Goal: Information Seeking & Learning: Check status

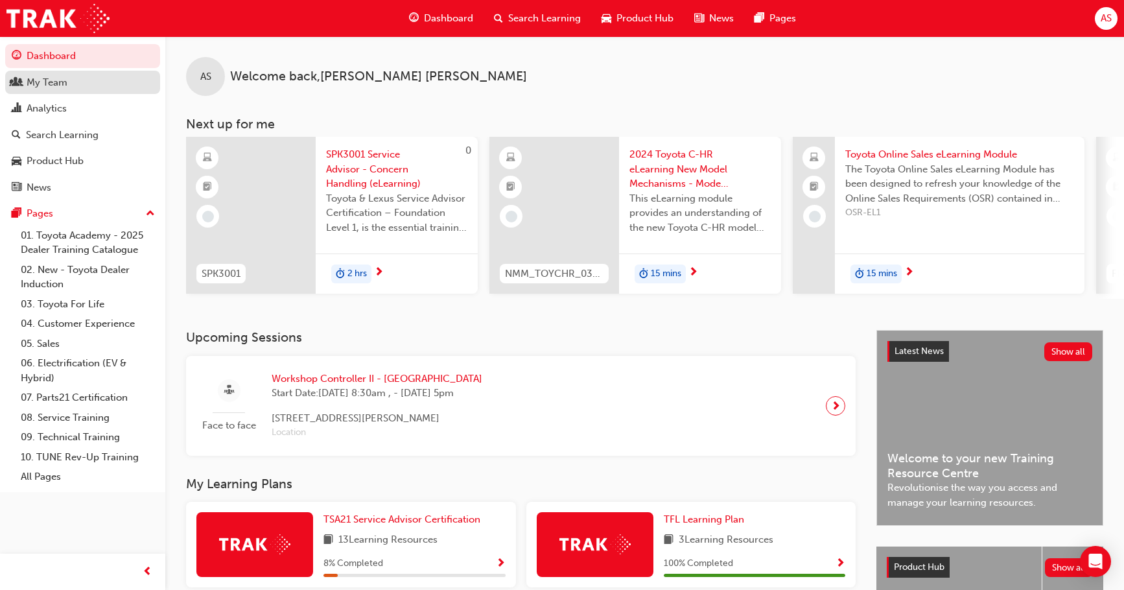
click at [66, 82] on div "My Team" at bounding box center [47, 82] width 41 height 15
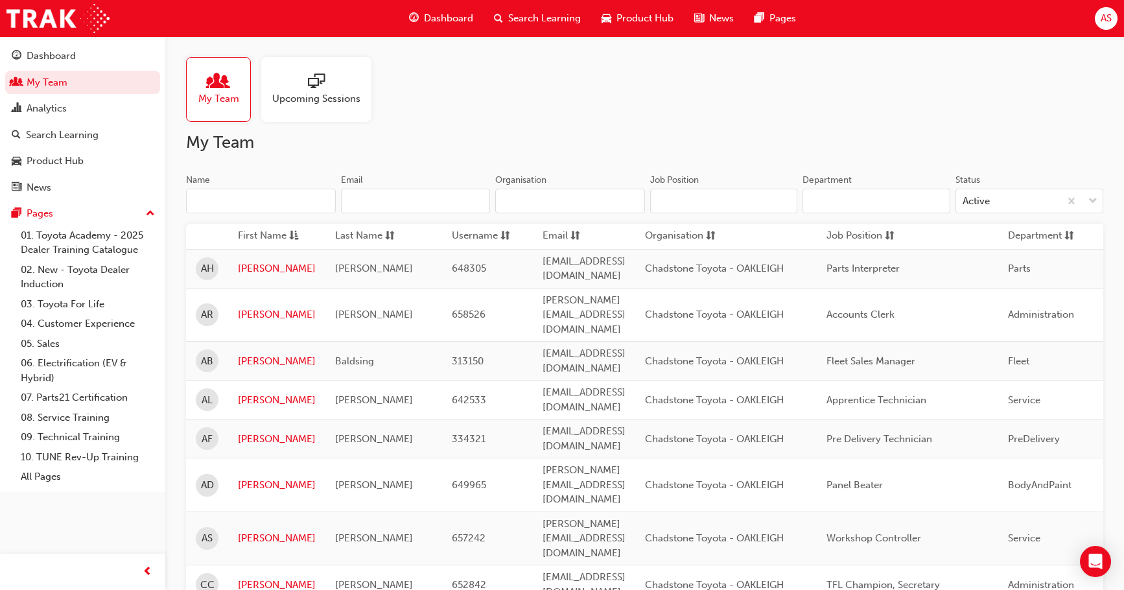
click at [266, 73] on div "Upcoming Sessions" at bounding box center [316, 89] width 110 height 65
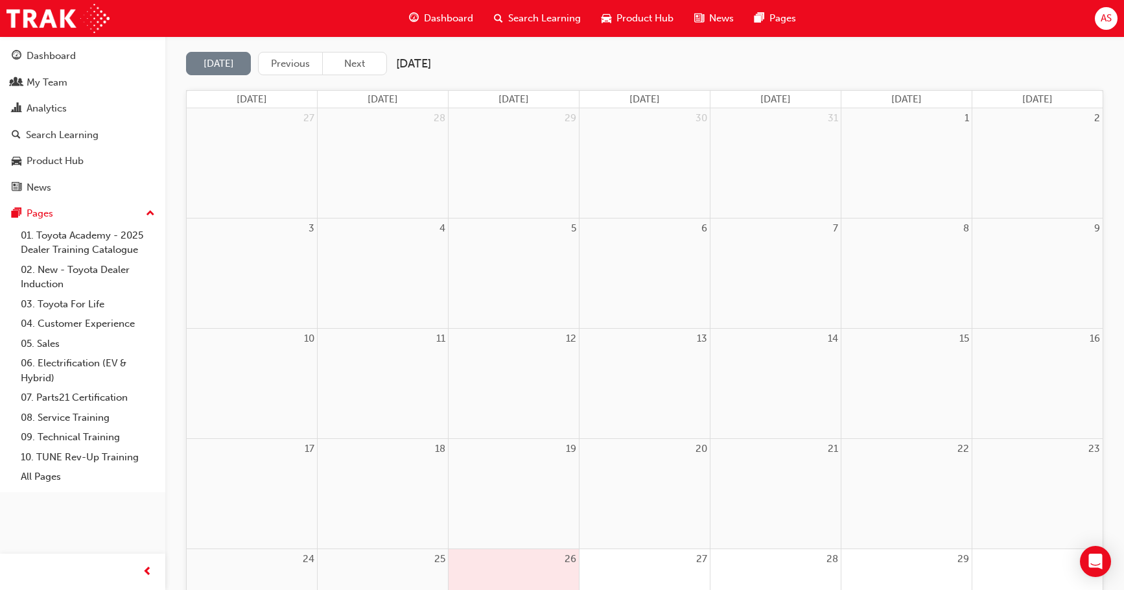
scroll to position [65, 0]
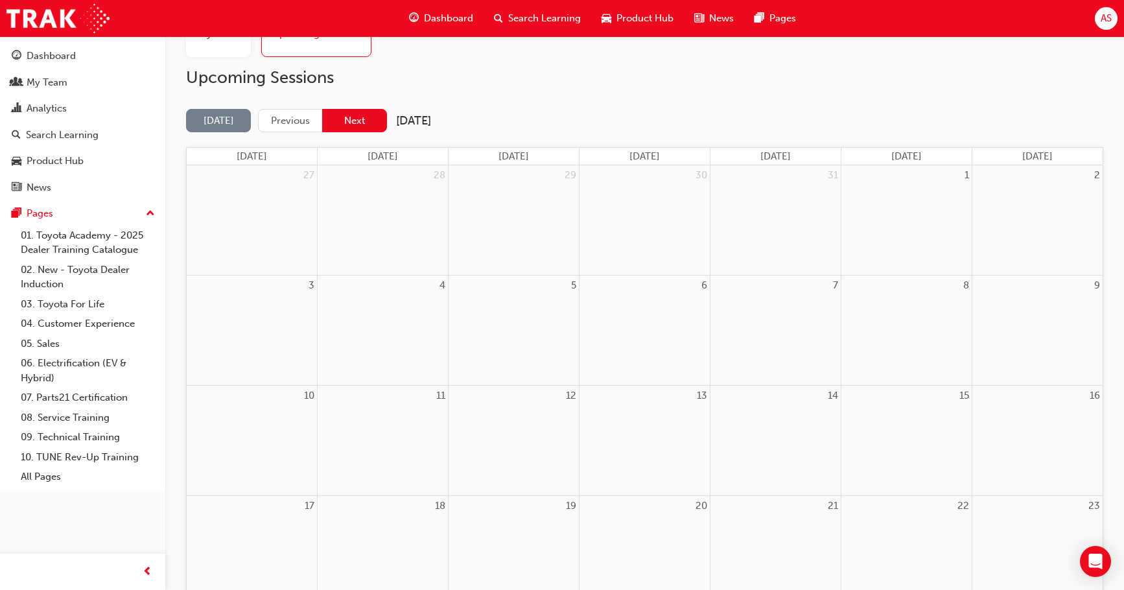
click at [359, 118] on button "Next" at bounding box center [354, 121] width 65 height 24
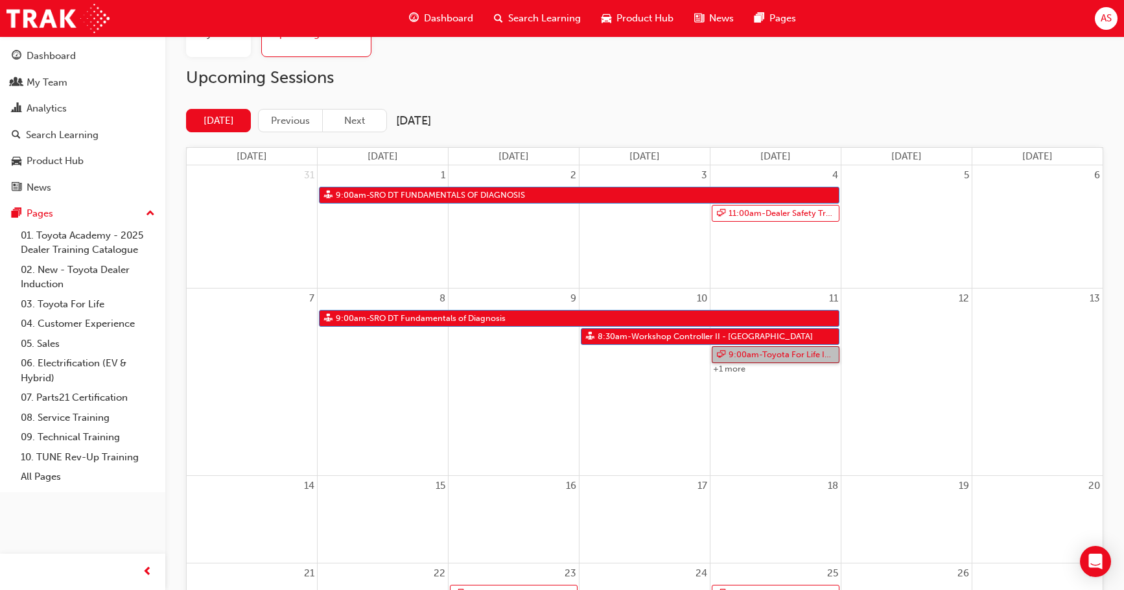
click at [776, 355] on link "9:00am - Toyota For Life In Action - Virtual Classroom" at bounding box center [776, 354] width 128 height 17
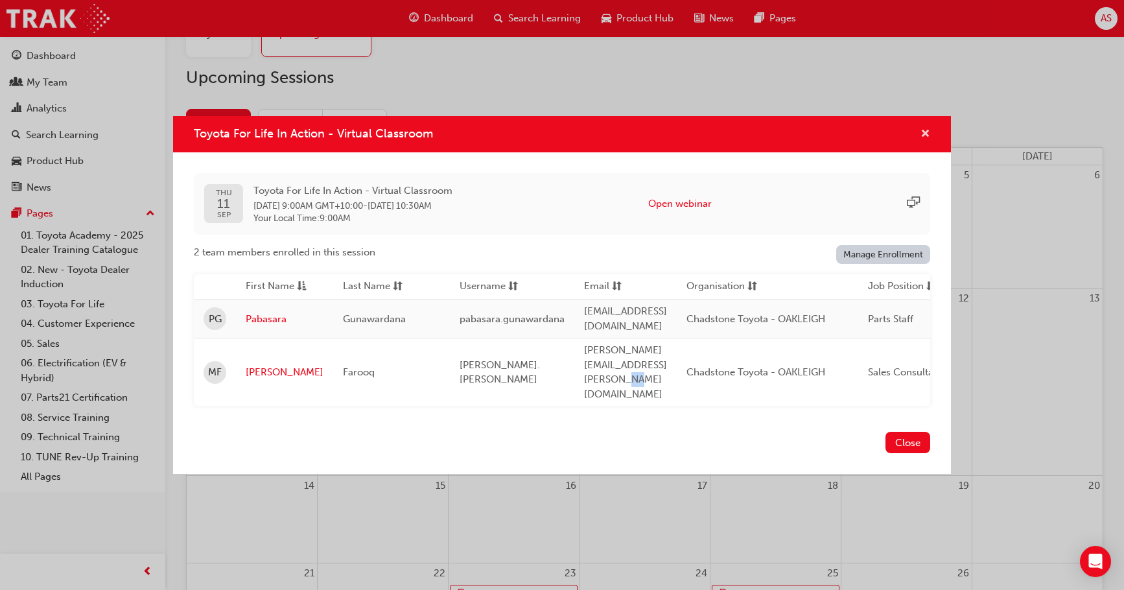
click at [925, 141] on span "cross-icon" at bounding box center [925, 135] width 10 height 12
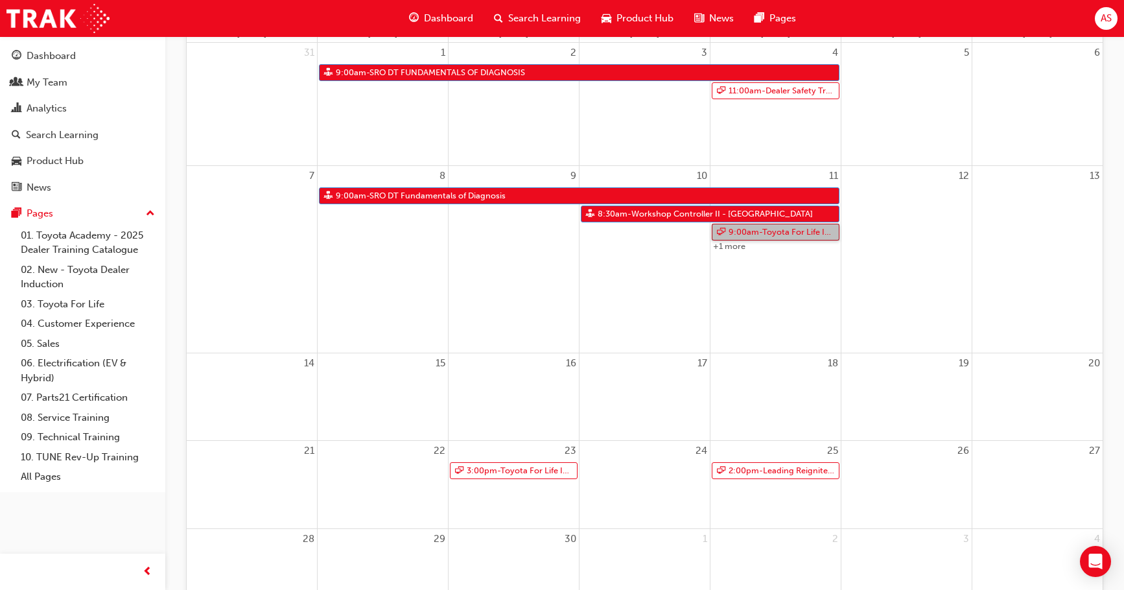
scroll to position [194, 0]
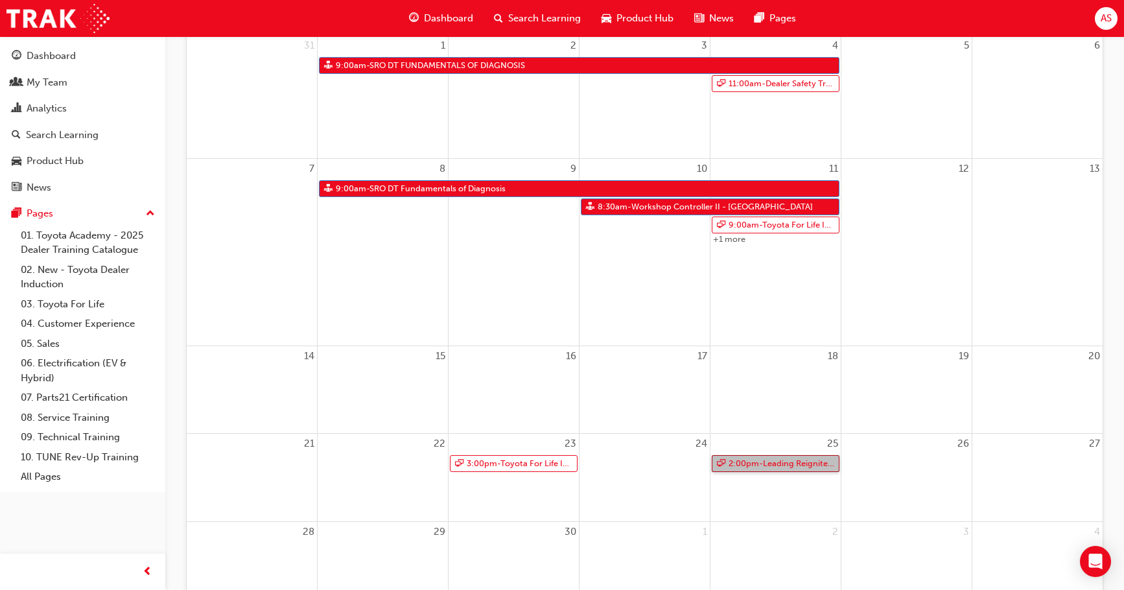
click at [773, 463] on link "2:00pm - Leading Reignite Part 2 - Virtual Classroom" at bounding box center [776, 463] width 128 height 17
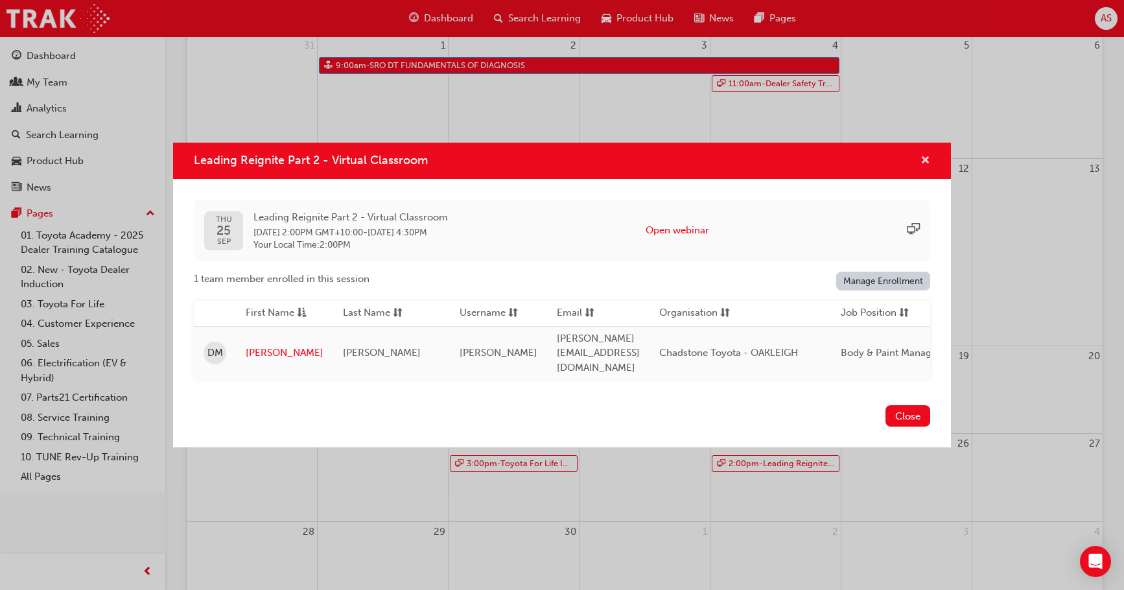
click at [928, 162] on span "cross-icon" at bounding box center [925, 162] width 10 height 12
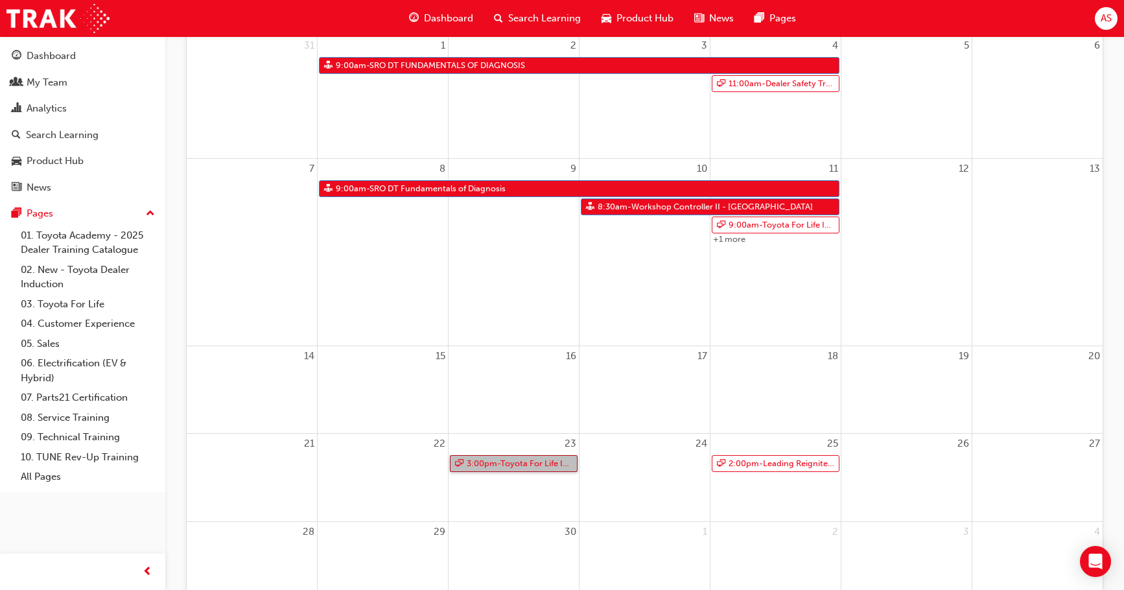
click at [518, 463] on link "3:00pm - Toyota For Life In Action - Virtual Classroom" at bounding box center [514, 463] width 128 height 17
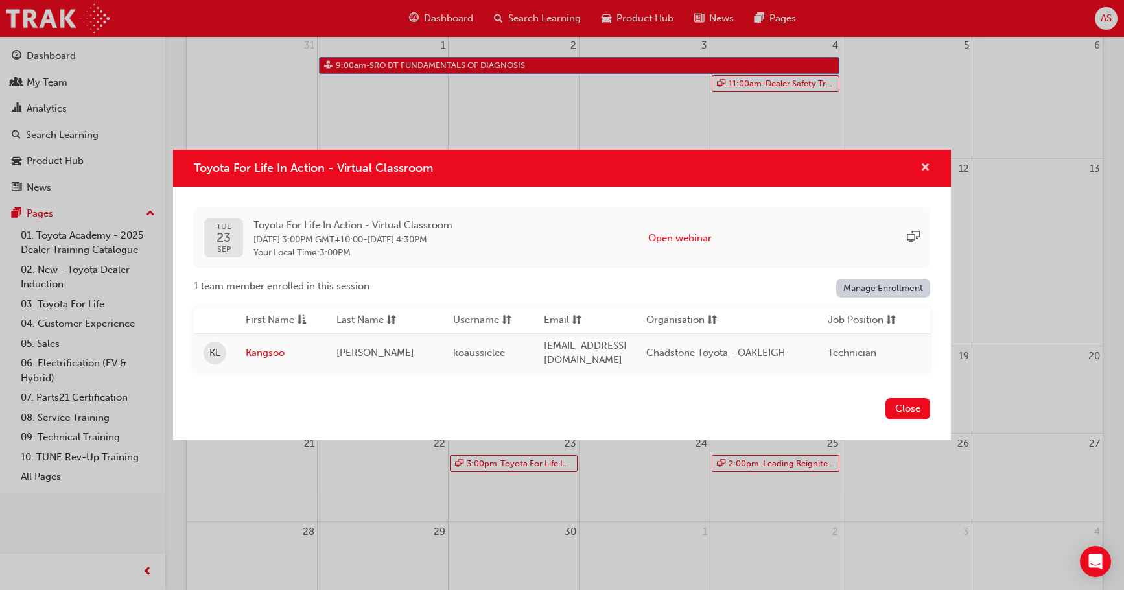
click at [921, 168] on span "cross-icon" at bounding box center [925, 169] width 10 height 12
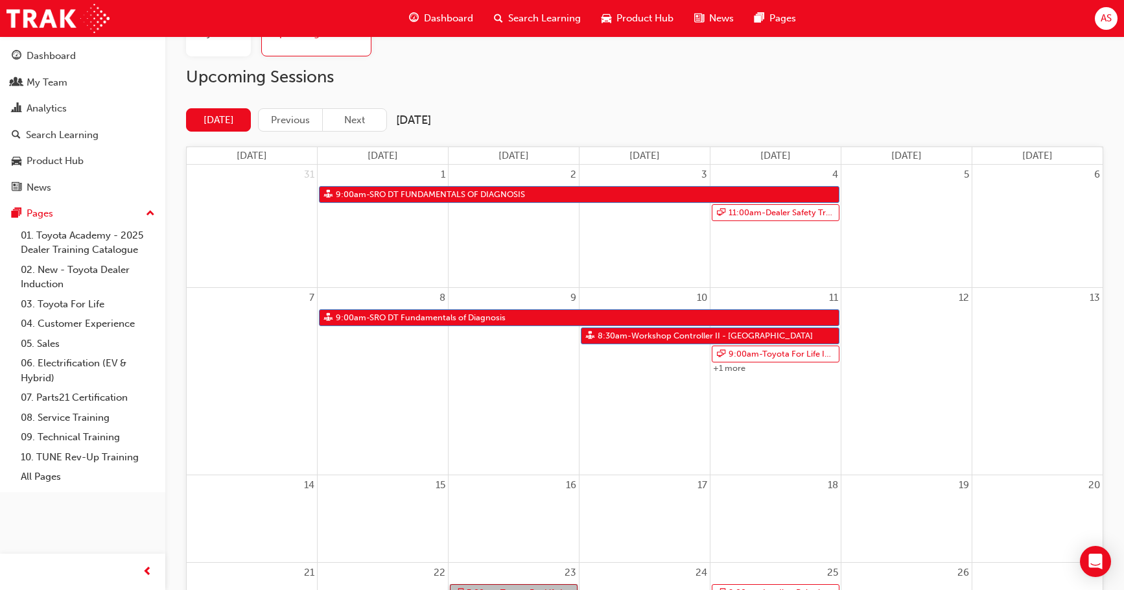
scroll to position [65, 0]
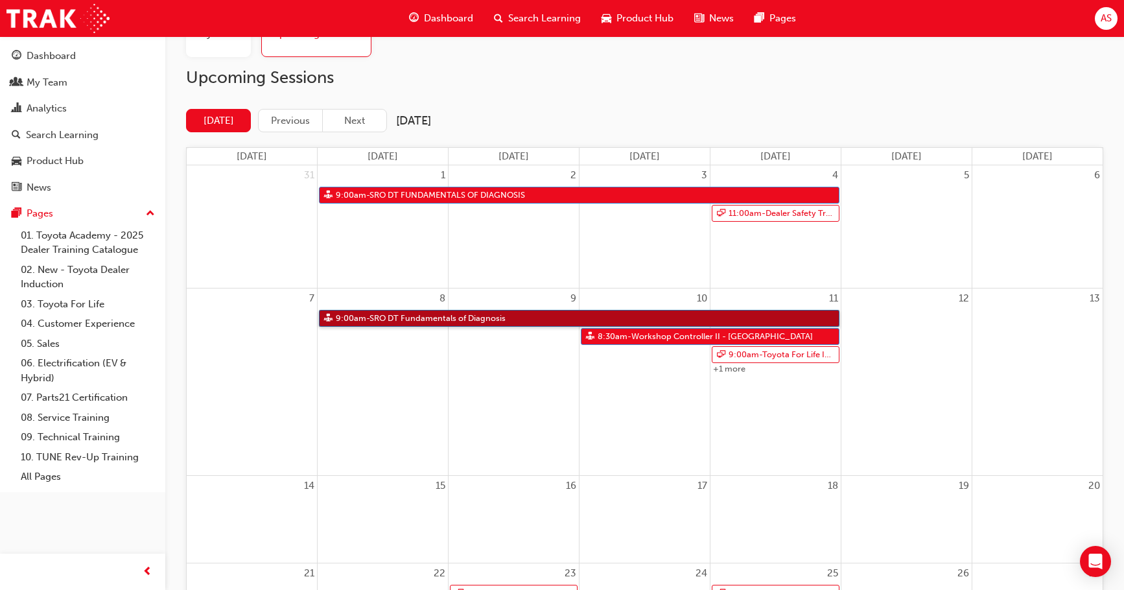
click at [408, 317] on link "9:00am - SRO DT Fundamentals of Diagnosis" at bounding box center [579, 318] width 520 height 17
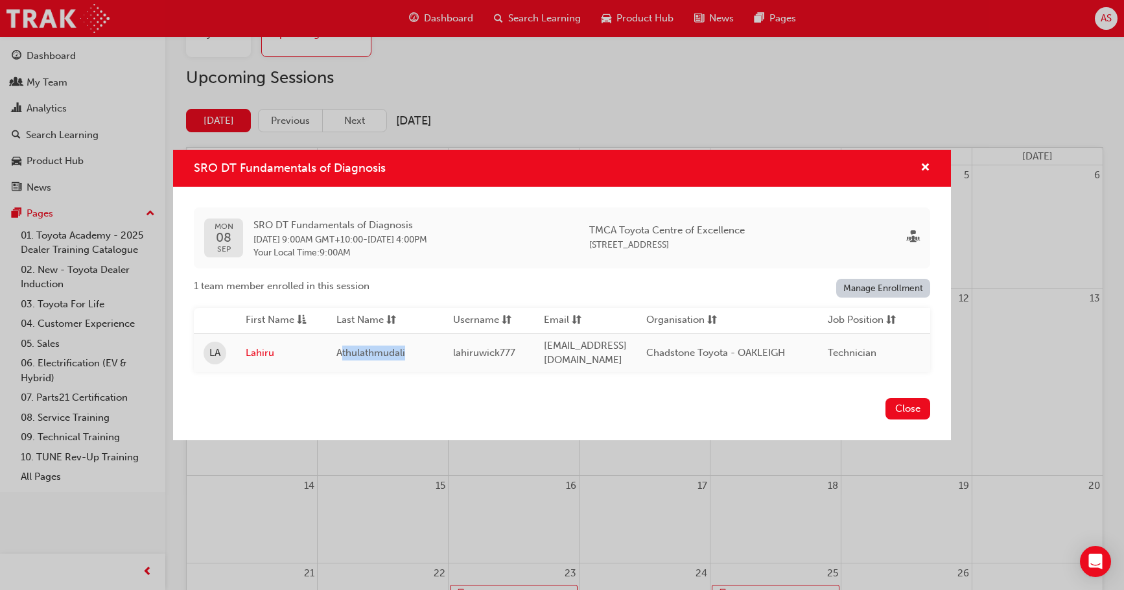
drag, startPoint x: 342, startPoint y: 348, endPoint x: 414, endPoint y: 352, distance: 72.7
click at [414, 352] on div "Athulathmudali" at bounding box center [384, 352] width 97 height 15
click at [436, 350] on td "Athulathmudali" at bounding box center [385, 352] width 117 height 39
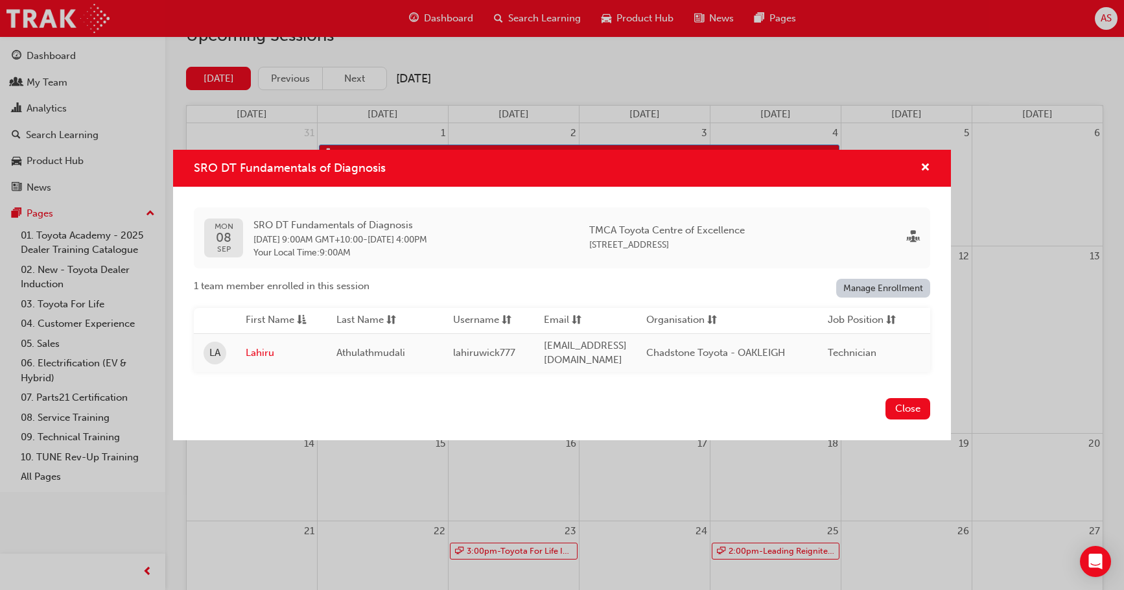
scroll to position [130, 0]
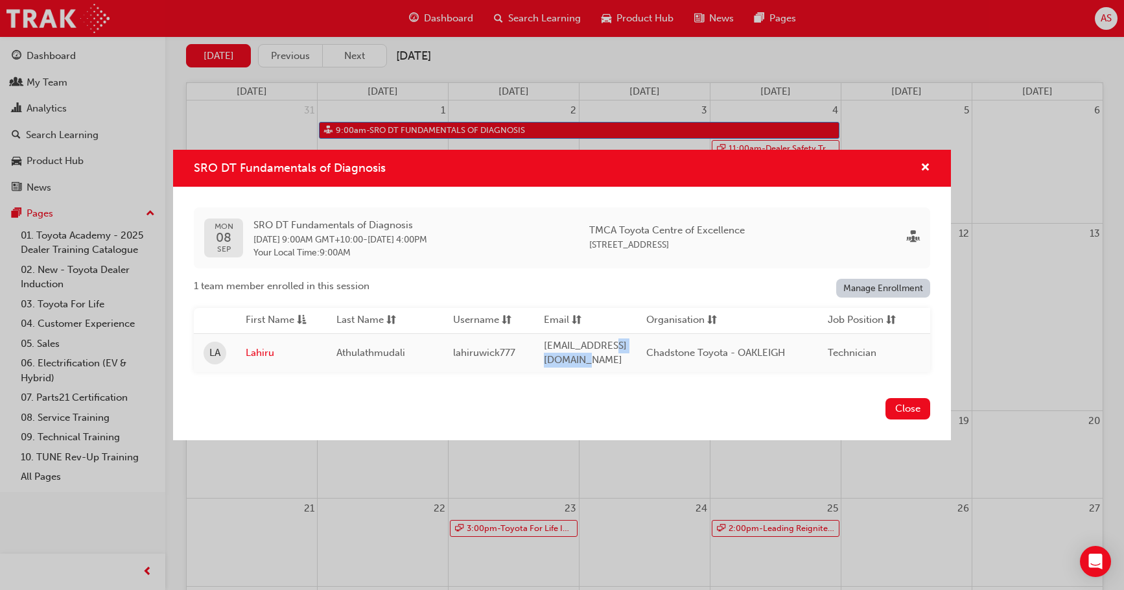
drag, startPoint x: 609, startPoint y: 351, endPoint x: 660, endPoint y: 351, distance: 50.6
click at [627, 351] on span "[EMAIL_ADDRESS][DOMAIN_NAME]" at bounding box center [585, 353] width 83 height 27
click at [627, 352] on span "[EMAIL_ADDRESS][DOMAIN_NAME]" at bounding box center [585, 353] width 83 height 27
drag, startPoint x: 619, startPoint y: 350, endPoint x: 553, endPoint y: 358, distance: 66.6
click at [553, 358] on td "[EMAIL_ADDRESS][DOMAIN_NAME]" at bounding box center [585, 352] width 102 height 39
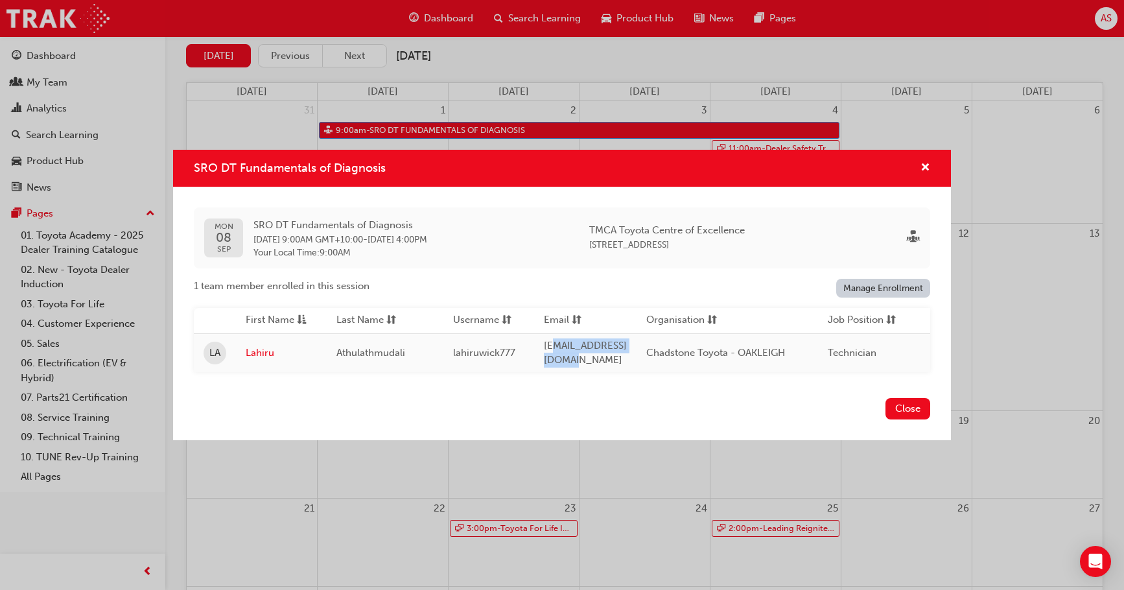
click at [581, 349] on span "[EMAIL_ADDRESS][DOMAIN_NAME]" at bounding box center [585, 353] width 83 height 27
click at [496, 347] on span "lahiruwick777" at bounding box center [484, 353] width 62 height 12
click at [571, 345] on span "[EMAIL_ADDRESS][DOMAIN_NAME]" at bounding box center [585, 353] width 83 height 27
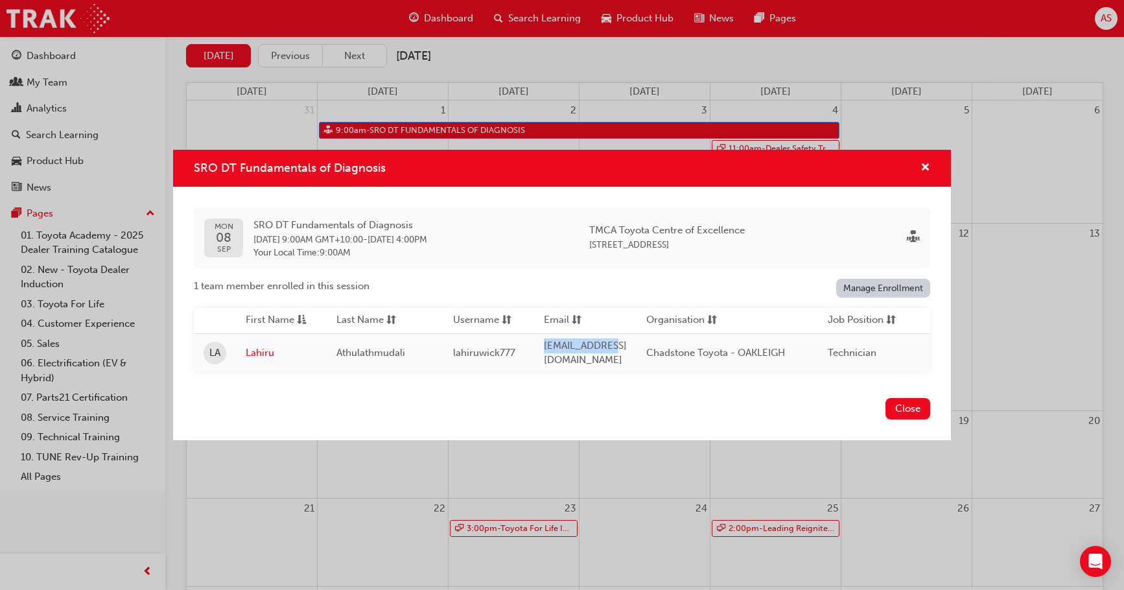
click at [874, 280] on link "Manage Enrollment" at bounding box center [883, 288] width 95 height 19
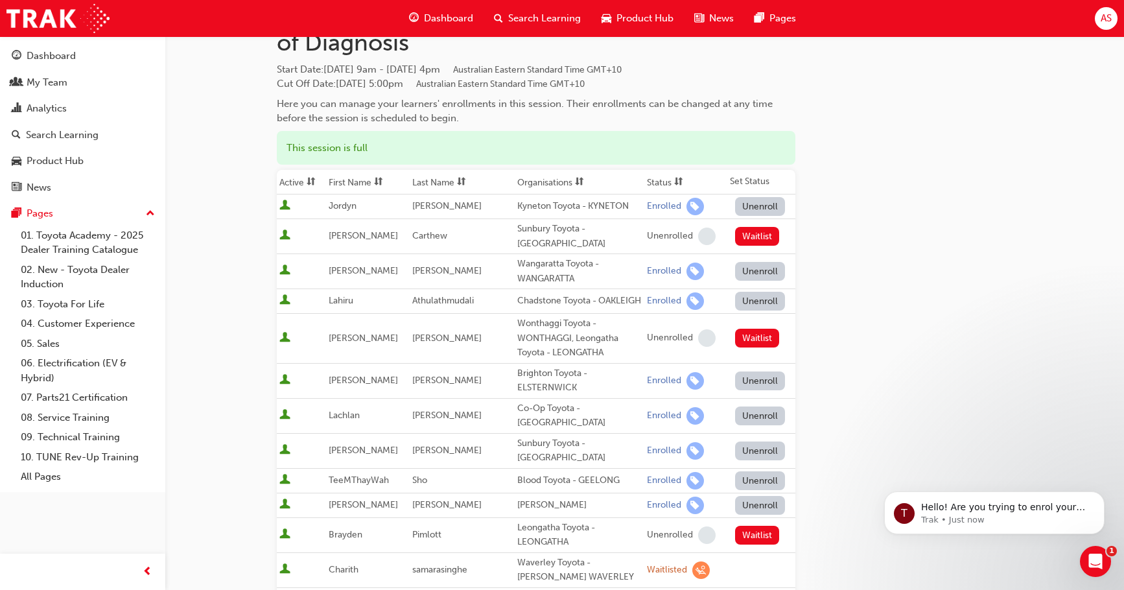
scroll to position [65, 0]
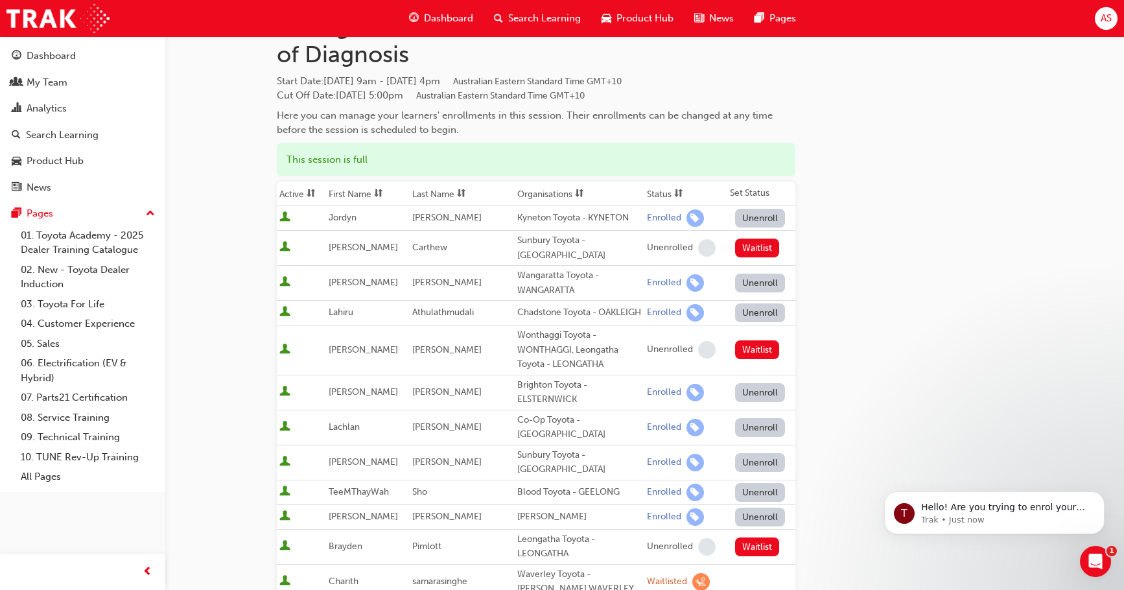
click at [285, 309] on span "User is active" at bounding box center [284, 312] width 11 height 13
click at [285, 306] on span "User is active" at bounding box center [284, 312] width 11 height 13
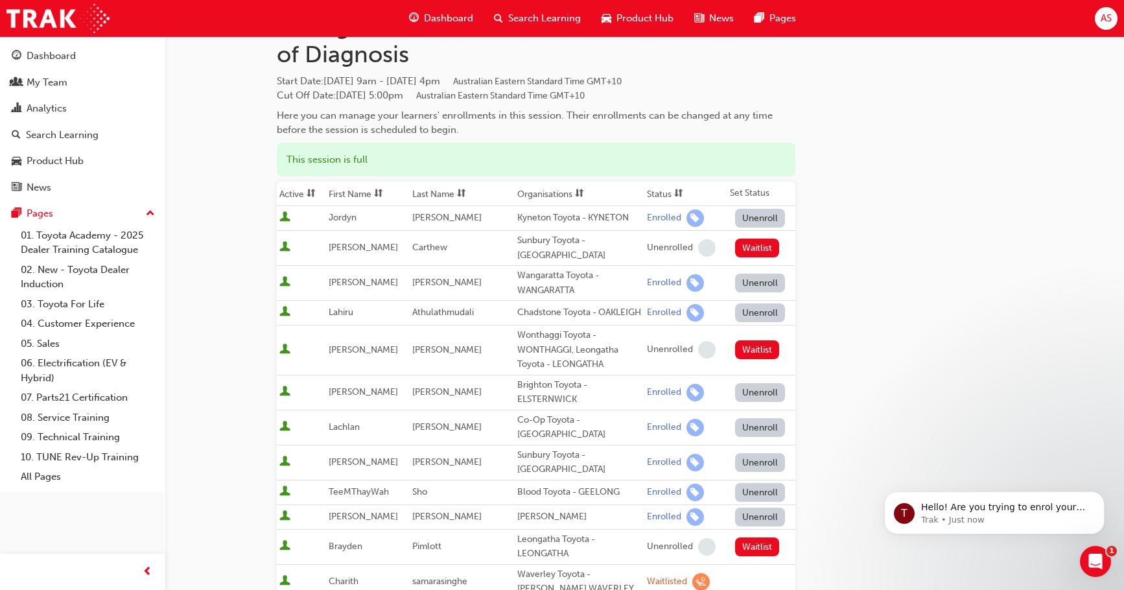
click at [660, 310] on div "Enrolled" at bounding box center [664, 313] width 34 height 12
click at [664, 307] on div "Enrolled" at bounding box center [686, 312] width 78 height 17
click at [686, 307] on span "learningRecordVerb_ENROLL-icon" at bounding box center [694, 312] width 17 height 17
click at [649, 309] on div "Enrolled" at bounding box center [664, 313] width 34 height 12
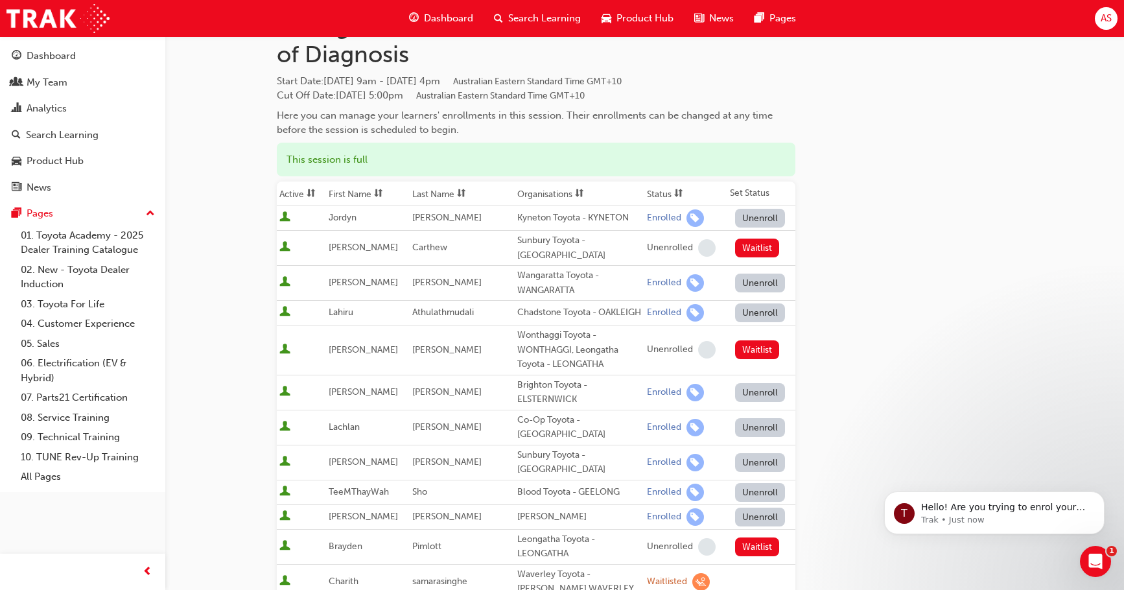
click at [518, 309] on div "Chadstone Toyota - OAKLEIGH" at bounding box center [579, 312] width 124 height 15
click at [441, 307] on span "Athulathmudali" at bounding box center [443, 312] width 62 height 11
click at [326, 301] on td at bounding box center [301, 313] width 49 height 25
click at [285, 306] on span "User is active" at bounding box center [284, 312] width 11 height 13
drag, startPoint x: 428, startPoint y: 307, endPoint x: 474, endPoint y: 311, distance: 45.6
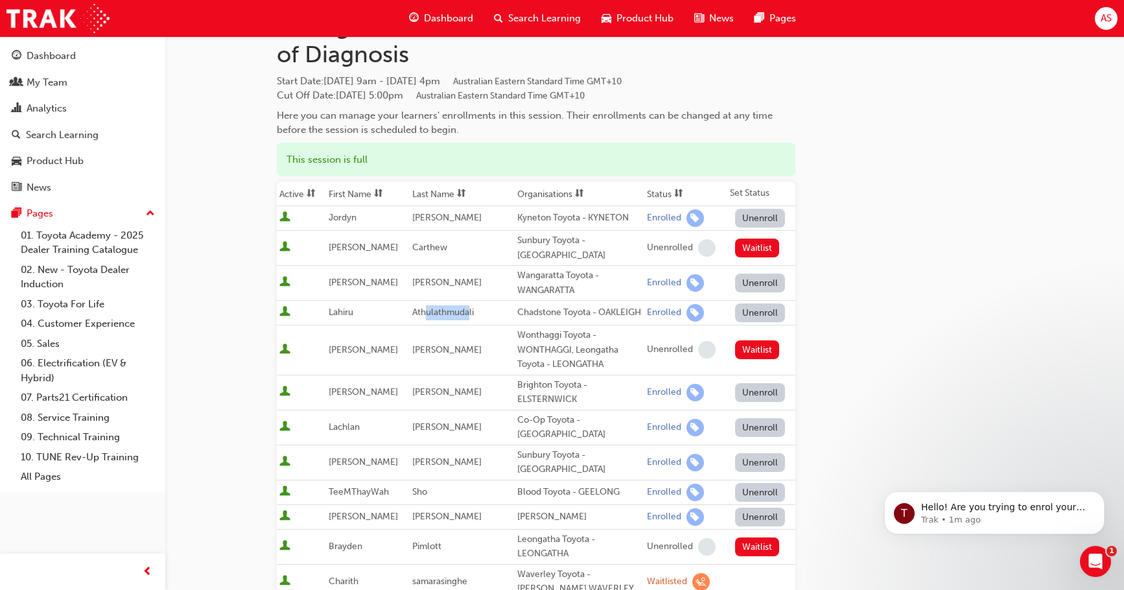
click at [474, 311] on span "Athulathmudali" at bounding box center [443, 312] width 62 height 11
click at [485, 310] on td "Athulathmudali" at bounding box center [462, 313] width 105 height 25
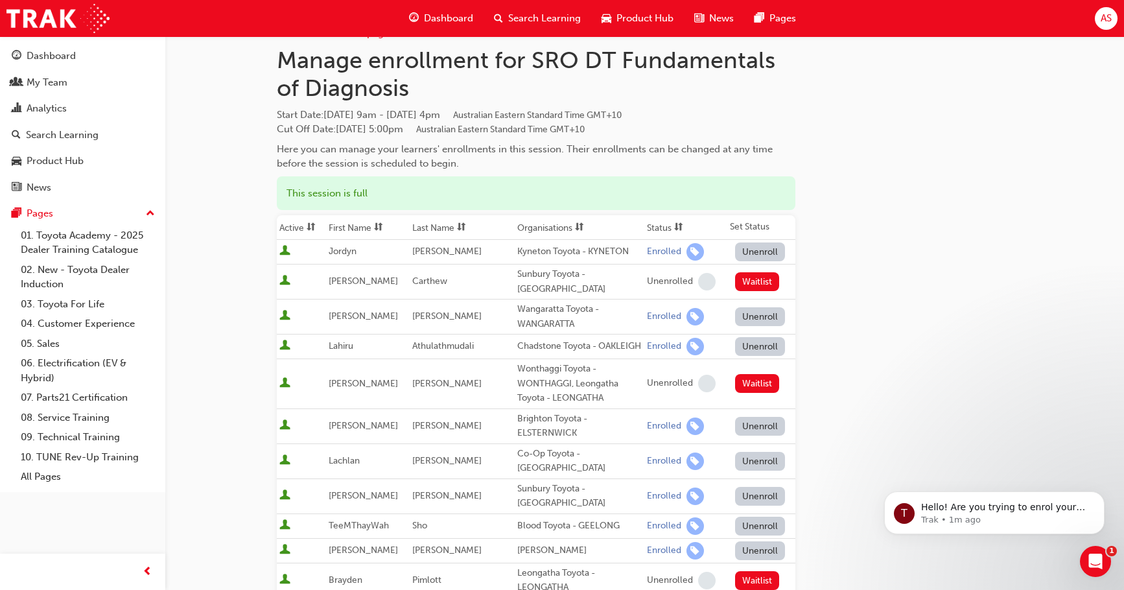
scroll to position [0, 0]
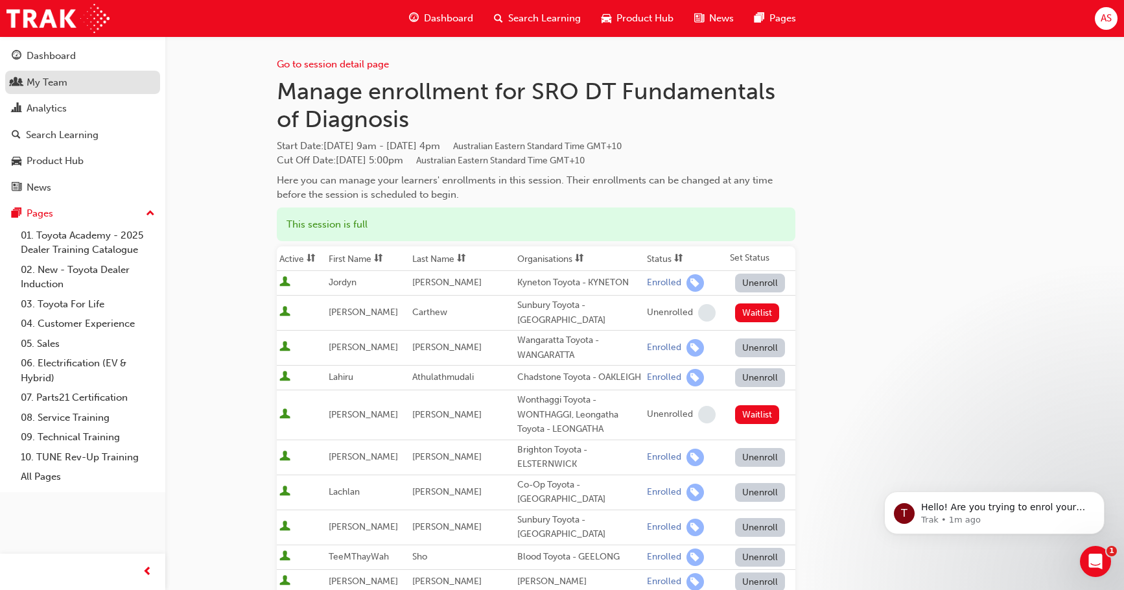
click at [25, 79] on div "My Team" at bounding box center [83, 83] width 142 height 16
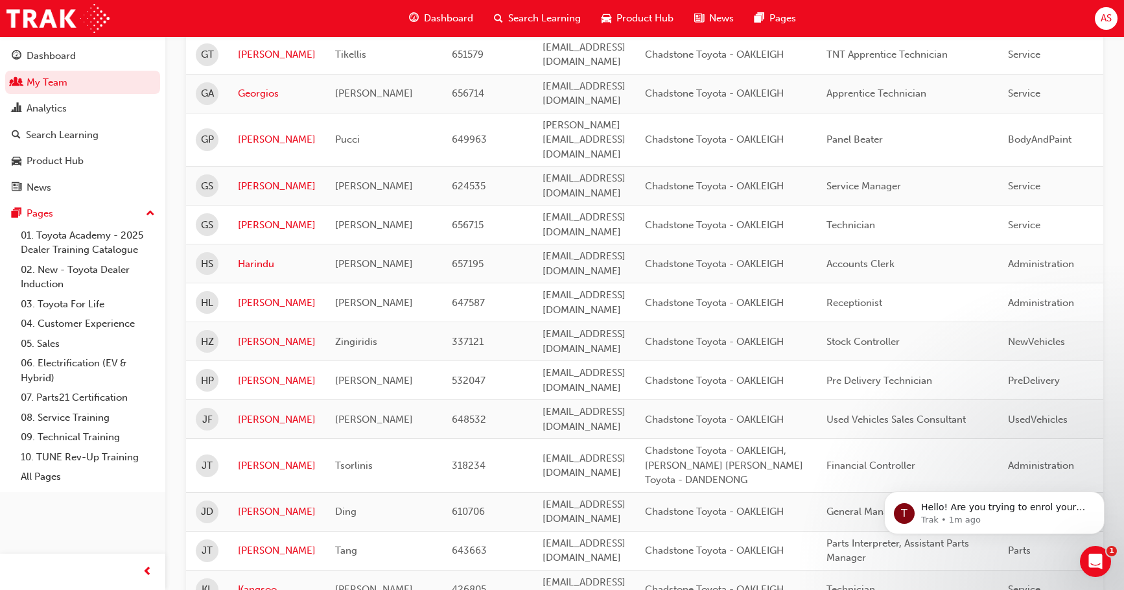
scroll to position [1037, 0]
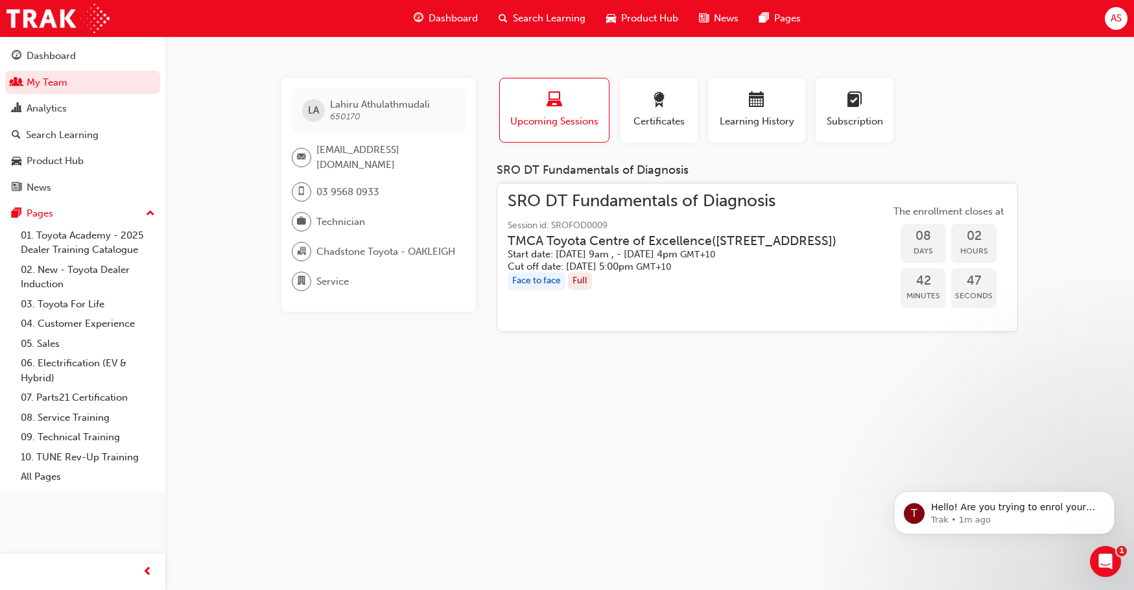
click at [386, 159] on span "[EMAIL_ADDRESS][DOMAIN_NAME]" at bounding box center [385, 157] width 139 height 29
click at [297, 154] on span "email-icon" at bounding box center [301, 157] width 9 height 17
click at [348, 148] on span "[EMAIL_ADDRESS][DOMAIN_NAME]" at bounding box center [385, 157] width 139 height 29
click at [408, 158] on span "[EMAIL_ADDRESS][DOMAIN_NAME]" at bounding box center [385, 157] width 139 height 29
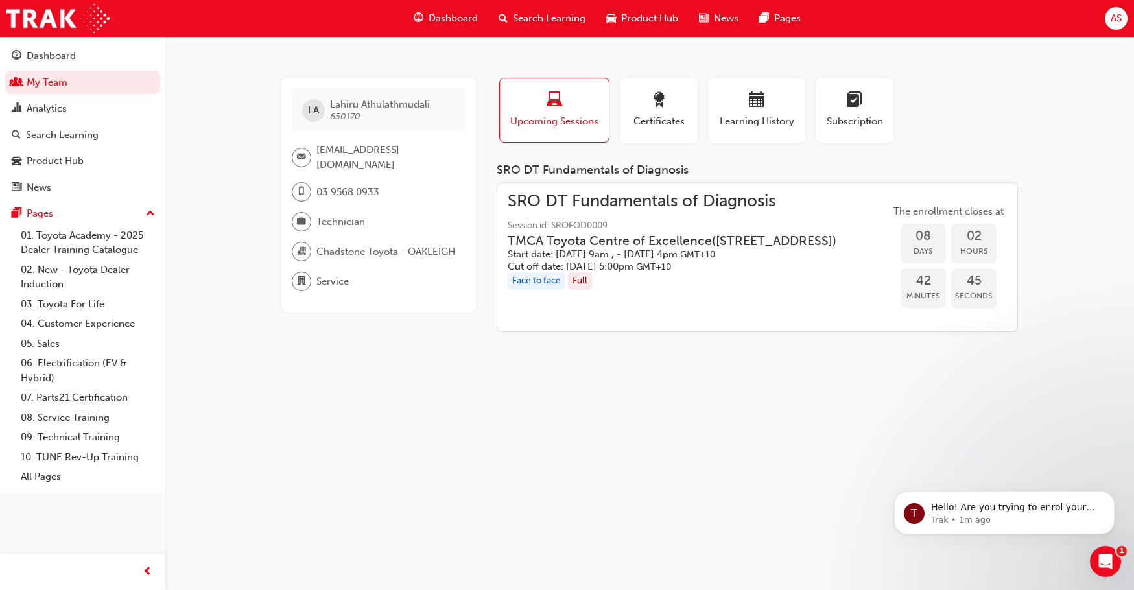
click at [292, 160] on div at bounding box center [304, 157] width 25 height 19
click at [300, 157] on span "email-icon" at bounding box center [301, 157] width 9 height 17
click at [320, 155] on span "[EMAIL_ADDRESS][DOMAIN_NAME]" at bounding box center [385, 157] width 139 height 29
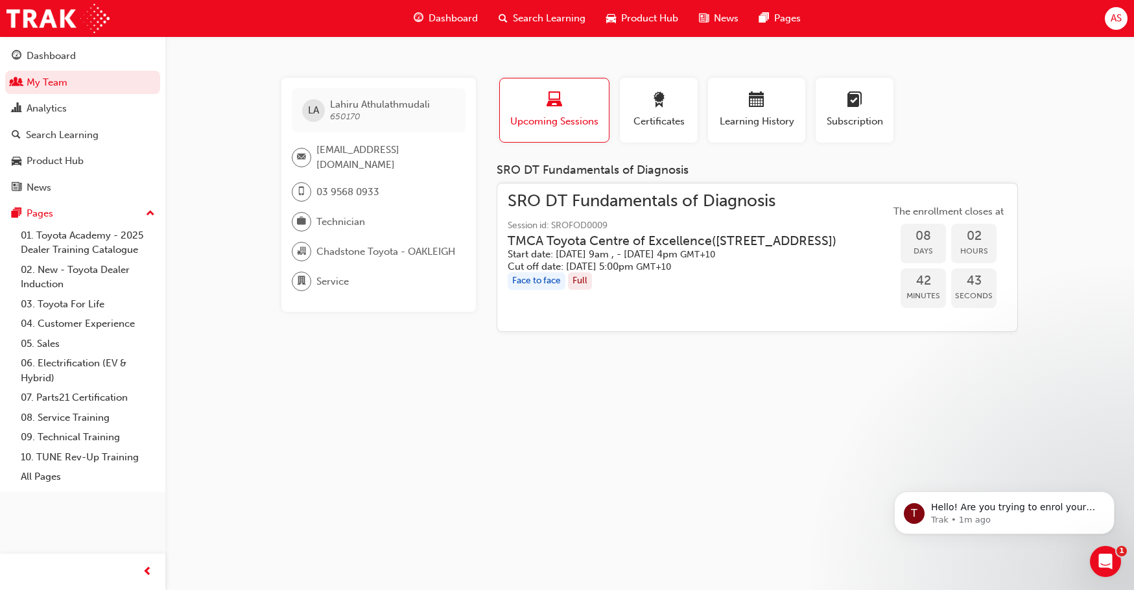
click at [347, 156] on span "[EMAIL_ADDRESS][DOMAIN_NAME]" at bounding box center [385, 157] width 139 height 29
click at [356, 117] on span "650170" at bounding box center [345, 116] width 30 height 11
click at [308, 107] on span "LA" at bounding box center [313, 110] width 11 height 15
click at [397, 104] on span "Lahiru Athulathmudali" at bounding box center [380, 105] width 100 height 12
click at [769, 113] on div "Learning History" at bounding box center [756, 110] width 78 height 37
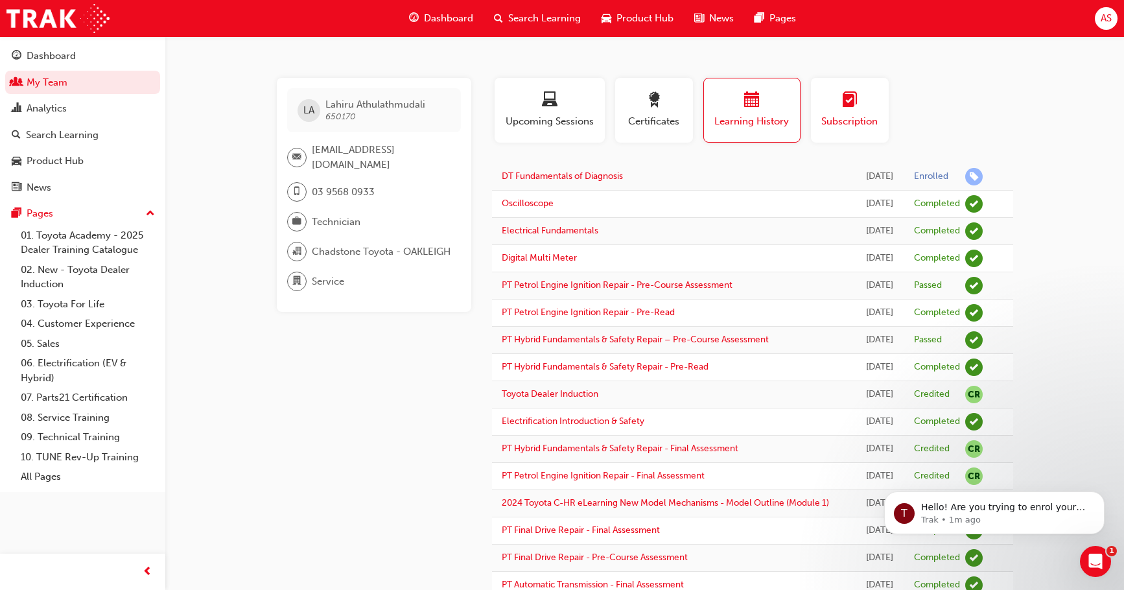
click at [864, 120] on span "Subscription" at bounding box center [850, 121] width 58 height 15
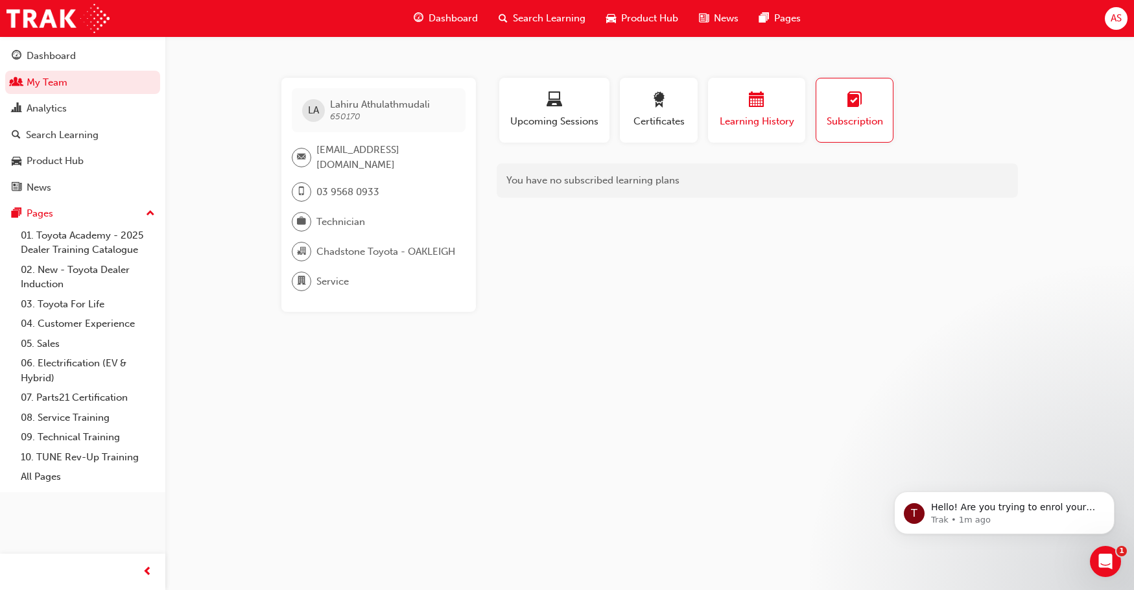
click at [750, 105] on span "calendar-icon" at bounding box center [757, 100] width 16 height 17
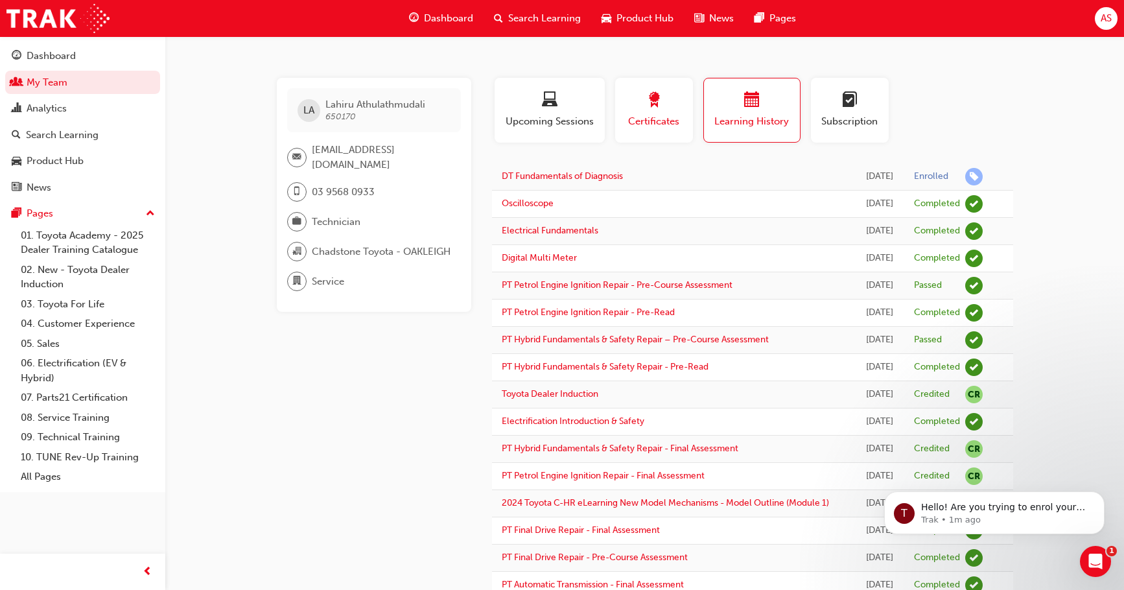
click at [643, 108] on div "button" at bounding box center [654, 102] width 58 height 20
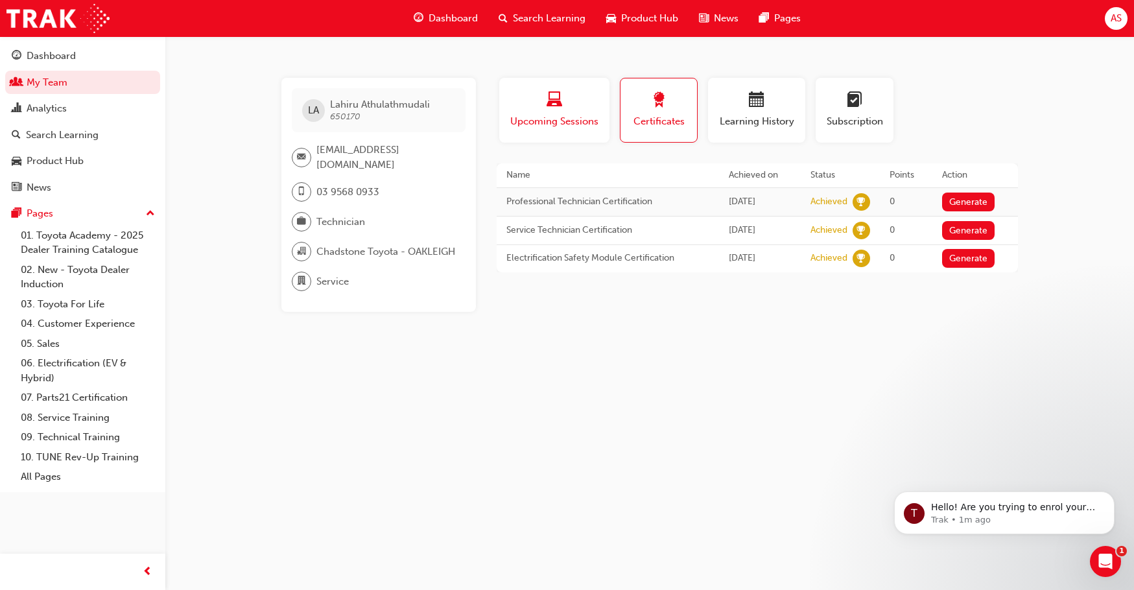
click at [540, 111] on div "button" at bounding box center [554, 102] width 91 height 20
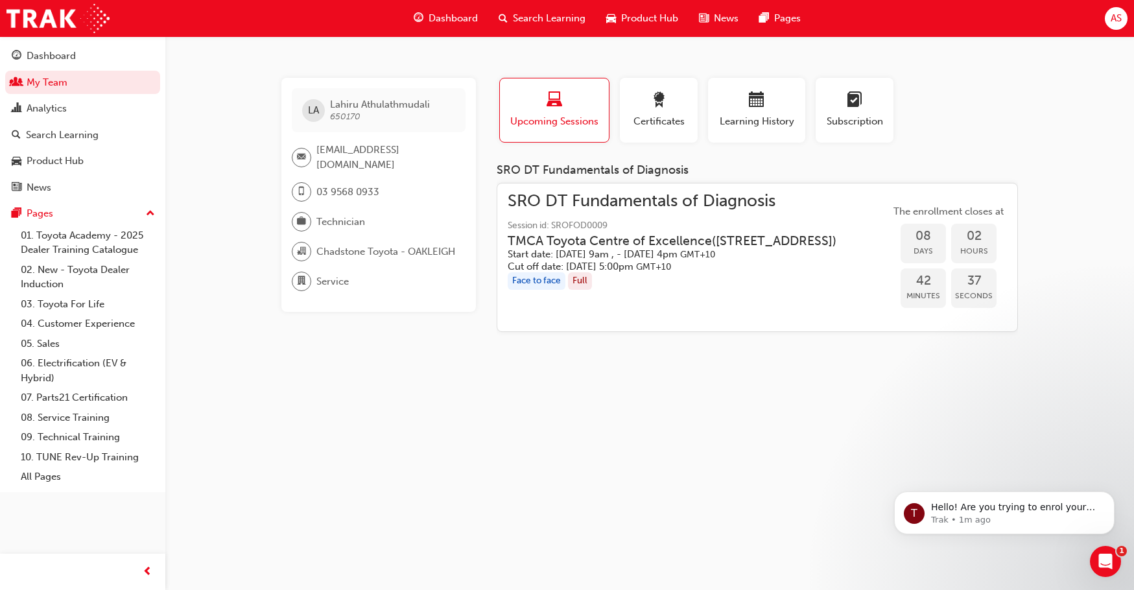
click at [366, 146] on span "[EMAIL_ADDRESS][DOMAIN_NAME]" at bounding box center [385, 157] width 139 height 29
click at [362, 114] on span "Lahiru Athulathmudali 650170" at bounding box center [380, 110] width 100 height 23
click at [332, 159] on span "[EMAIL_ADDRESS][DOMAIN_NAME]" at bounding box center [385, 157] width 139 height 29
click at [363, 192] on div "03 9568 0933" at bounding box center [335, 191] width 87 height 19
click at [75, 80] on link "My Team" at bounding box center [82, 83] width 155 height 24
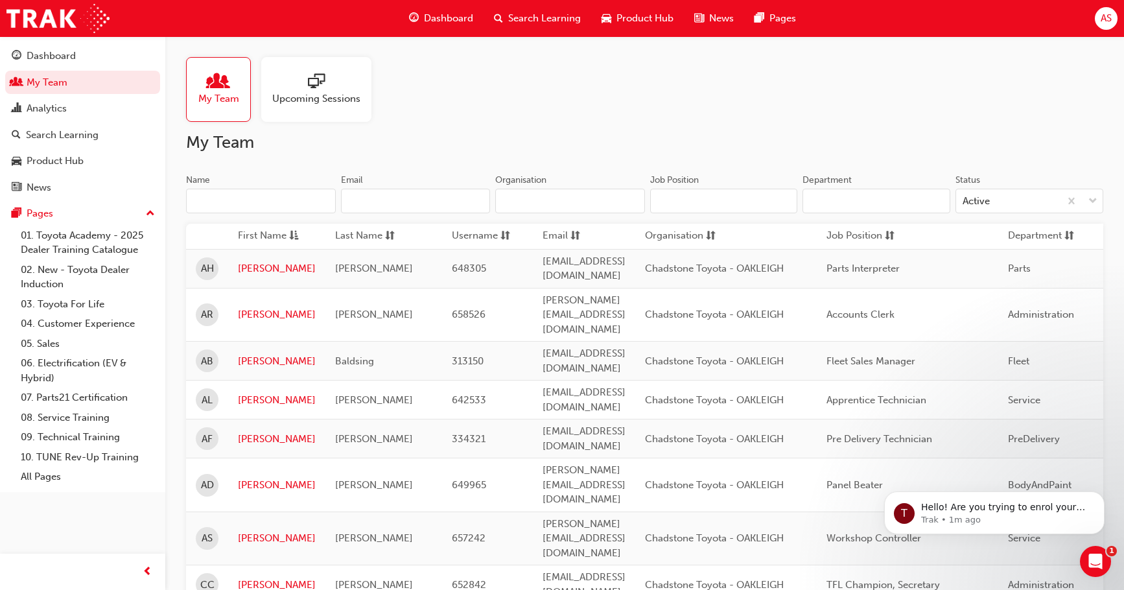
click at [288, 78] on div at bounding box center [316, 82] width 88 height 18
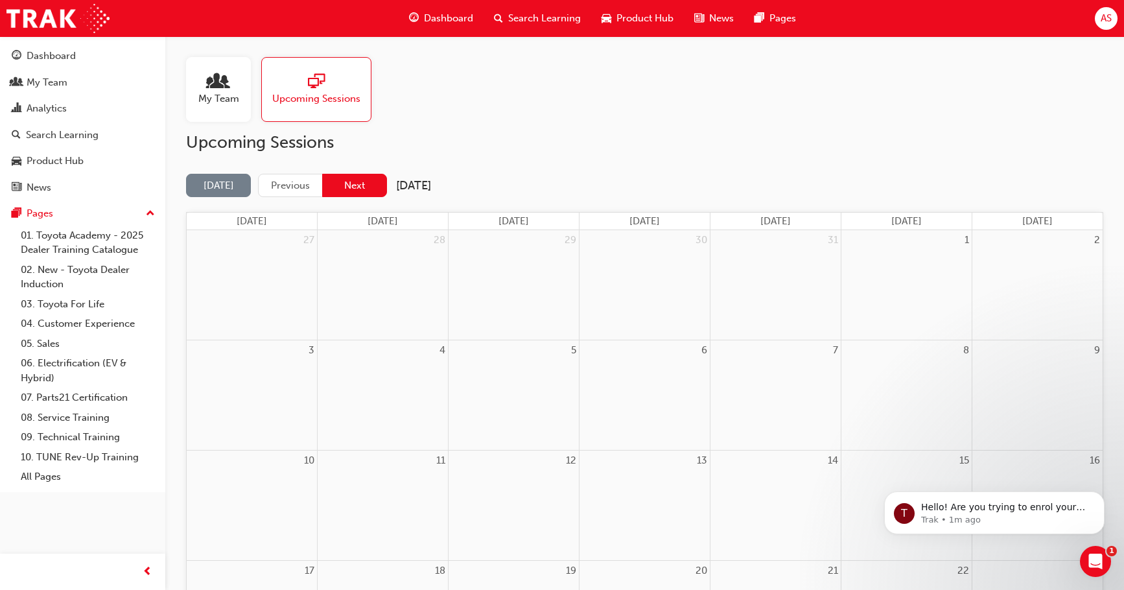
click at [351, 183] on button "Next" at bounding box center [354, 186] width 65 height 24
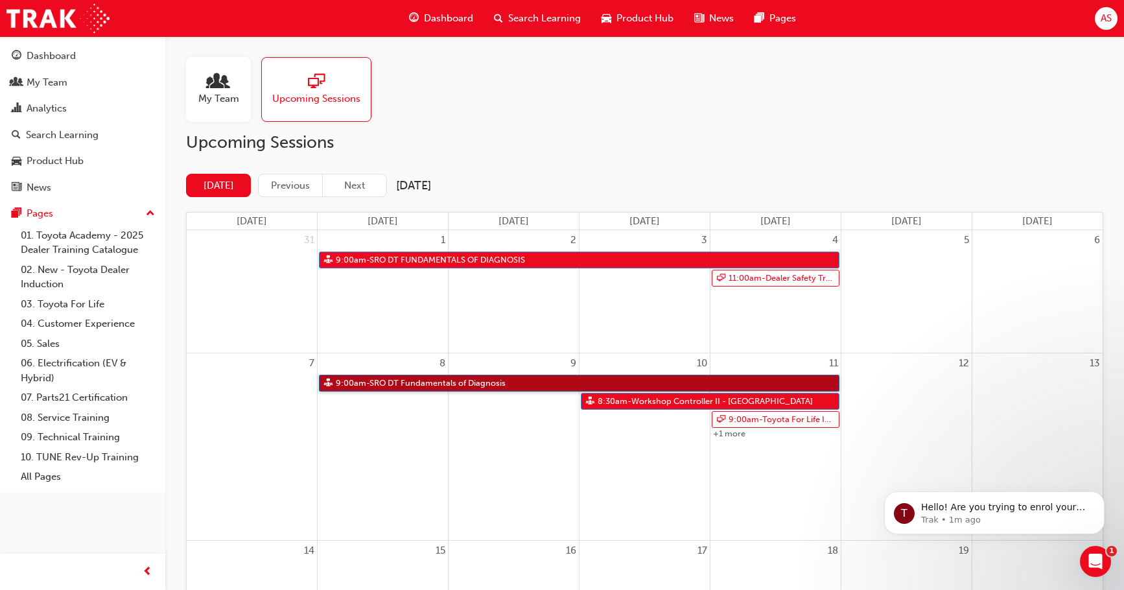
click at [487, 382] on link "9:00am - SRO DT Fundamentals of Diagnosis" at bounding box center [579, 383] width 520 height 17
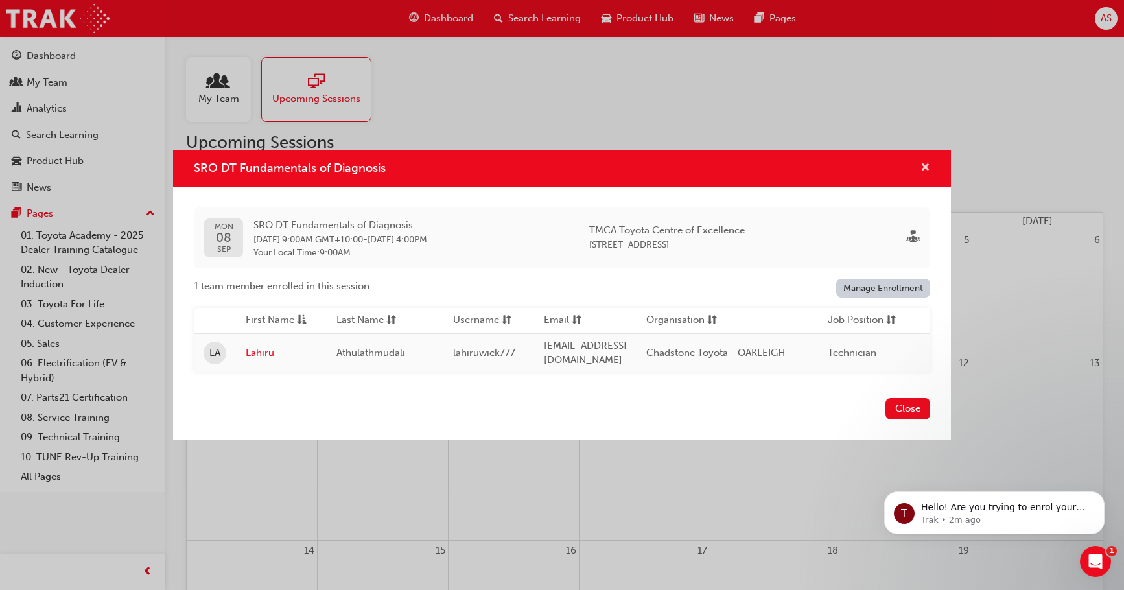
click at [924, 163] on span "cross-icon" at bounding box center [925, 169] width 10 height 12
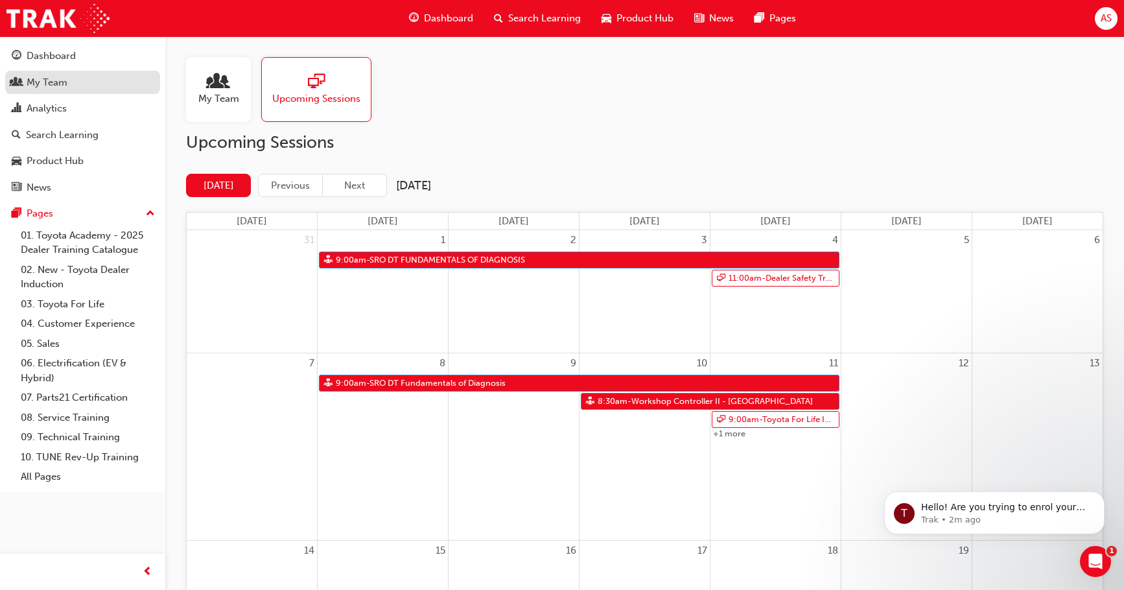
click at [45, 79] on div "My Team" at bounding box center [47, 82] width 41 height 15
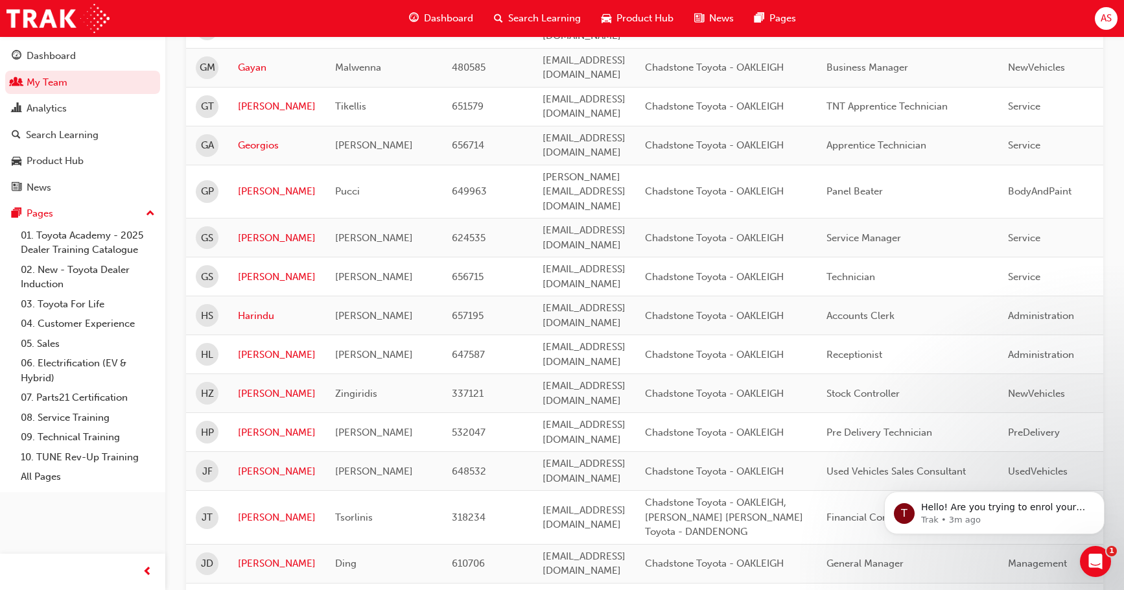
scroll to position [972, 0]
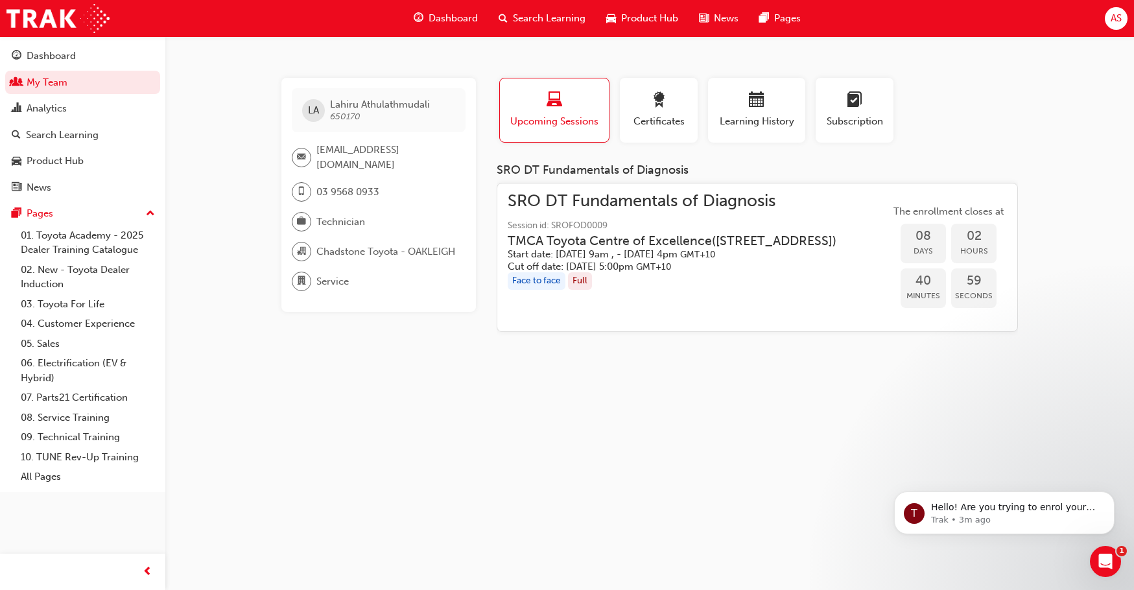
click at [557, 110] on span "laptop-icon" at bounding box center [554, 100] width 16 height 17
click at [758, 121] on span "Learning History" at bounding box center [756, 121] width 78 height 15
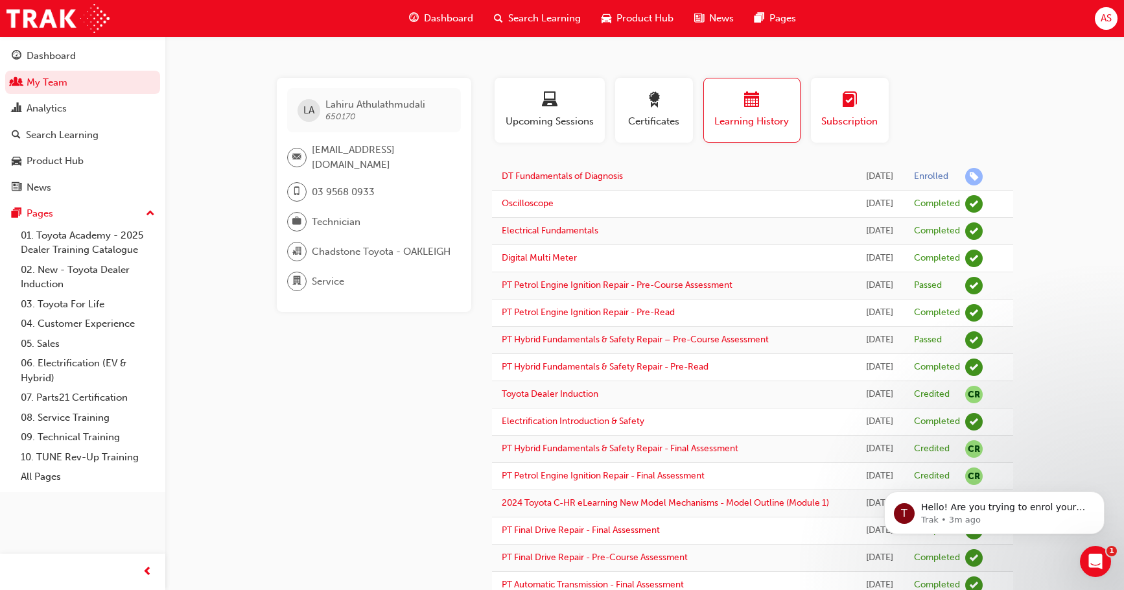
click at [831, 113] on div "Subscription" at bounding box center [850, 110] width 58 height 37
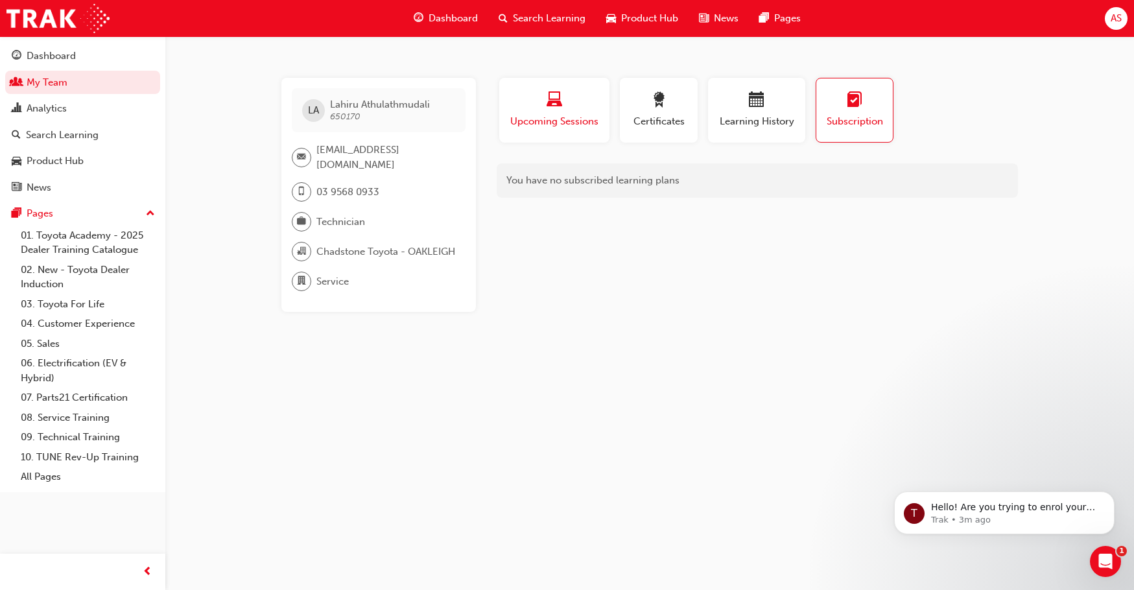
click at [570, 138] on button "Upcoming Sessions" at bounding box center [554, 110] width 110 height 65
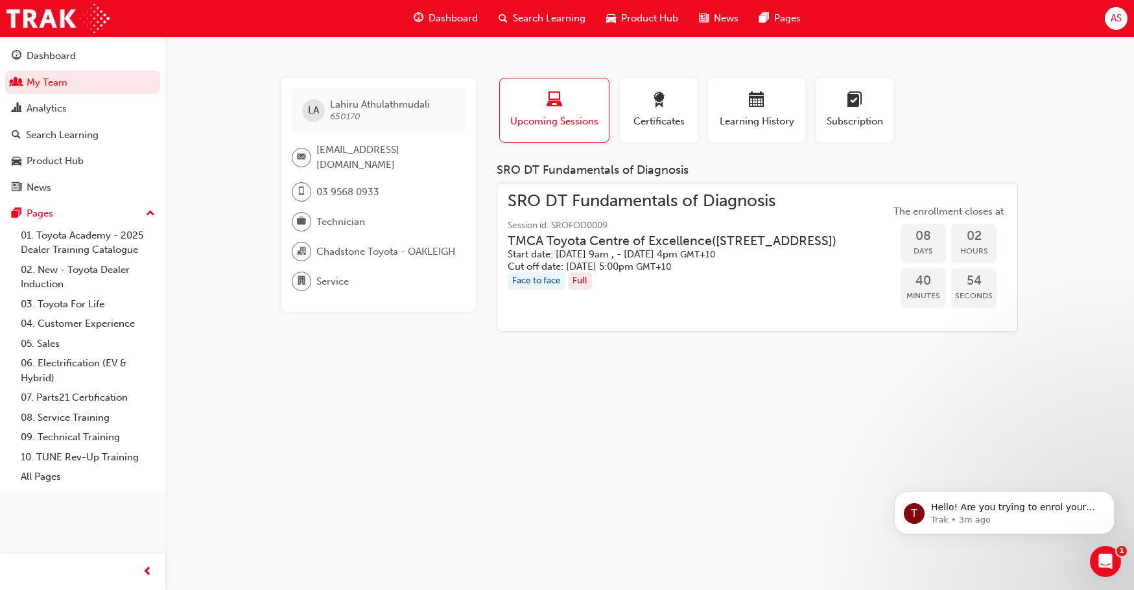
click at [636, 218] on span "Session id: SROFOD0009" at bounding box center [681, 225] width 349 height 15
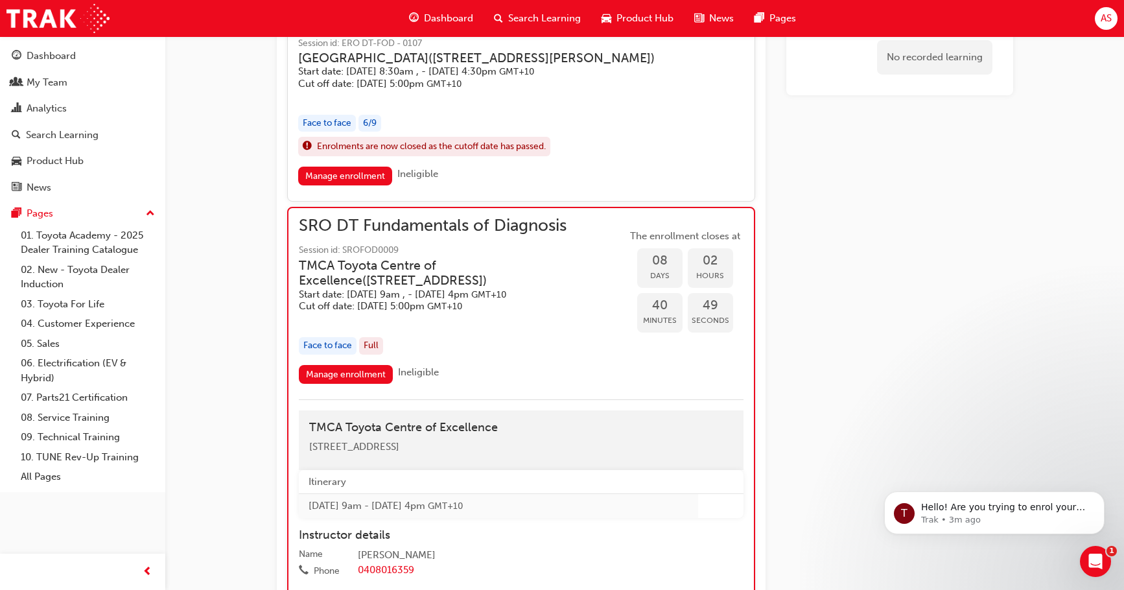
scroll to position [1336, 0]
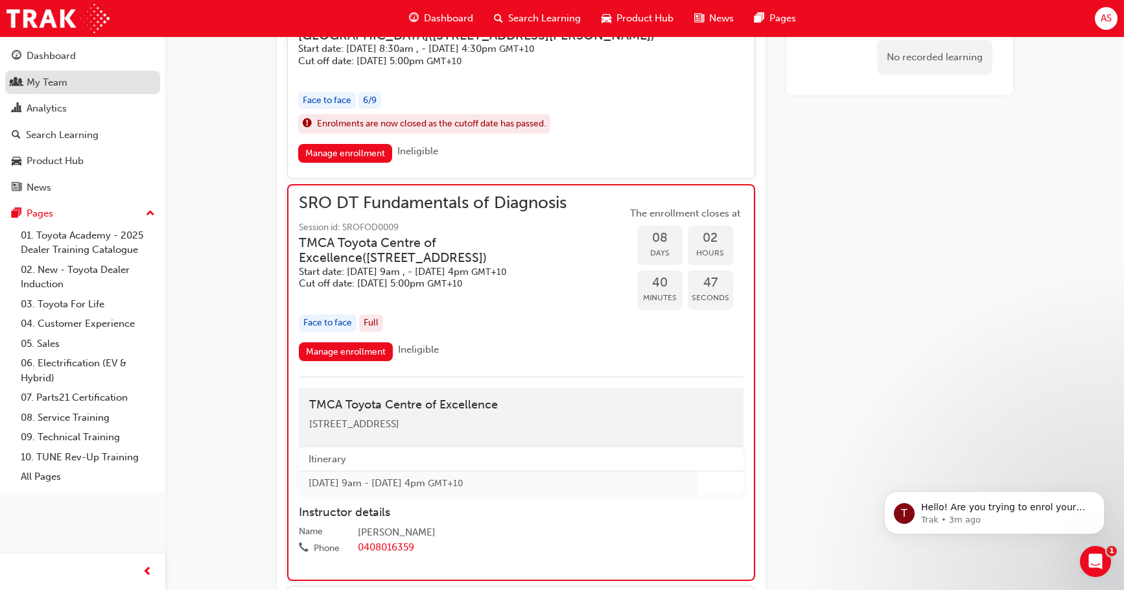
click at [64, 82] on div "My Team" at bounding box center [47, 82] width 41 height 15
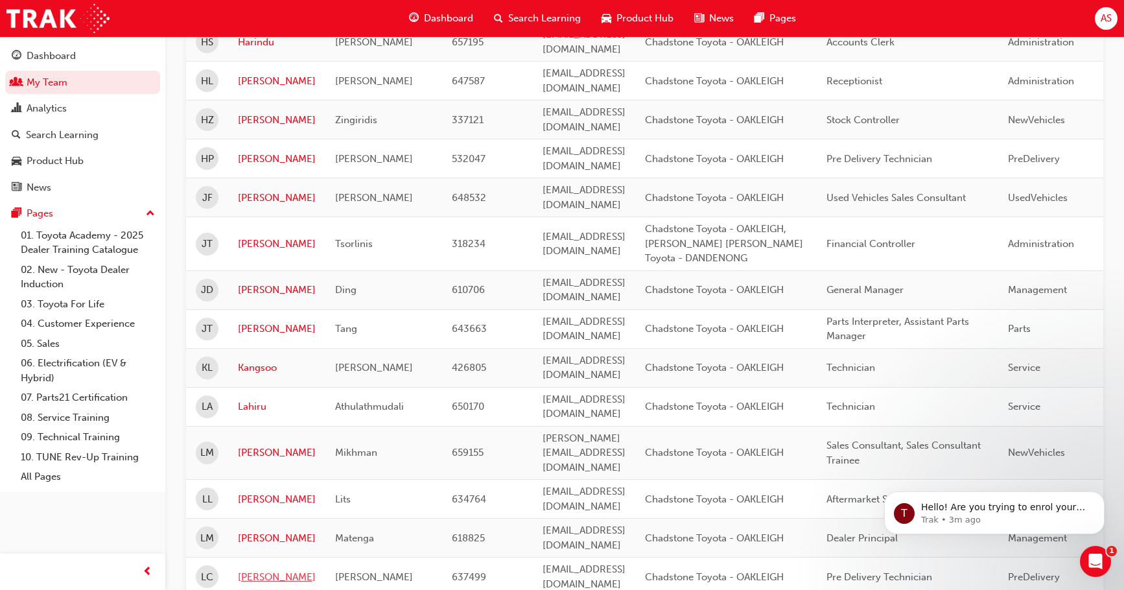
scroll to position [1202, 0]
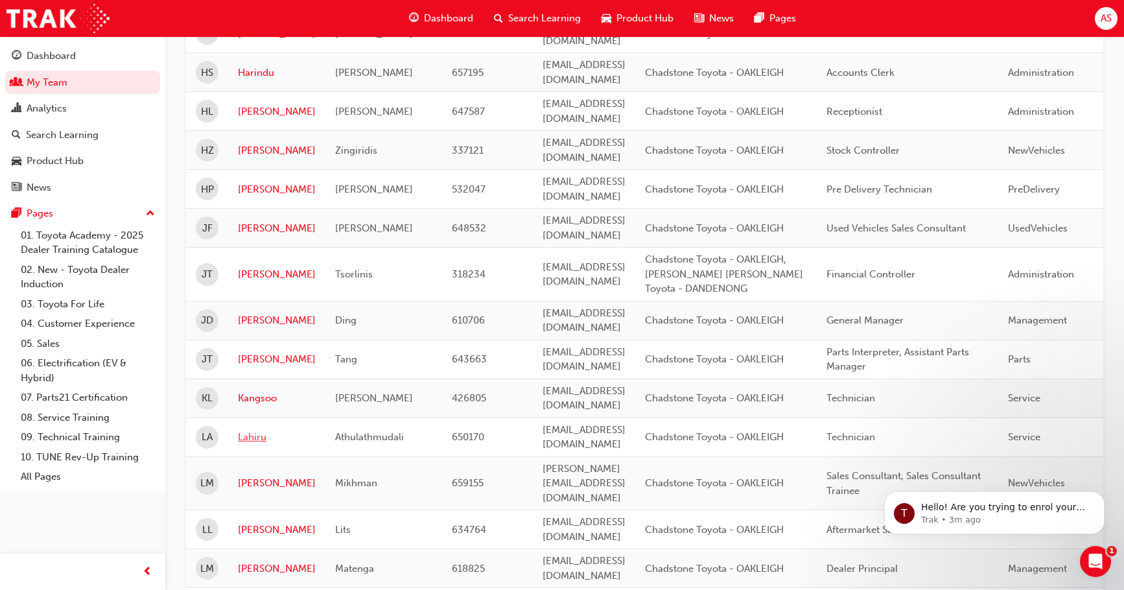
click at [254, 430] on link "Lahiru" at bounding box center [277, 437] width 78 height 15
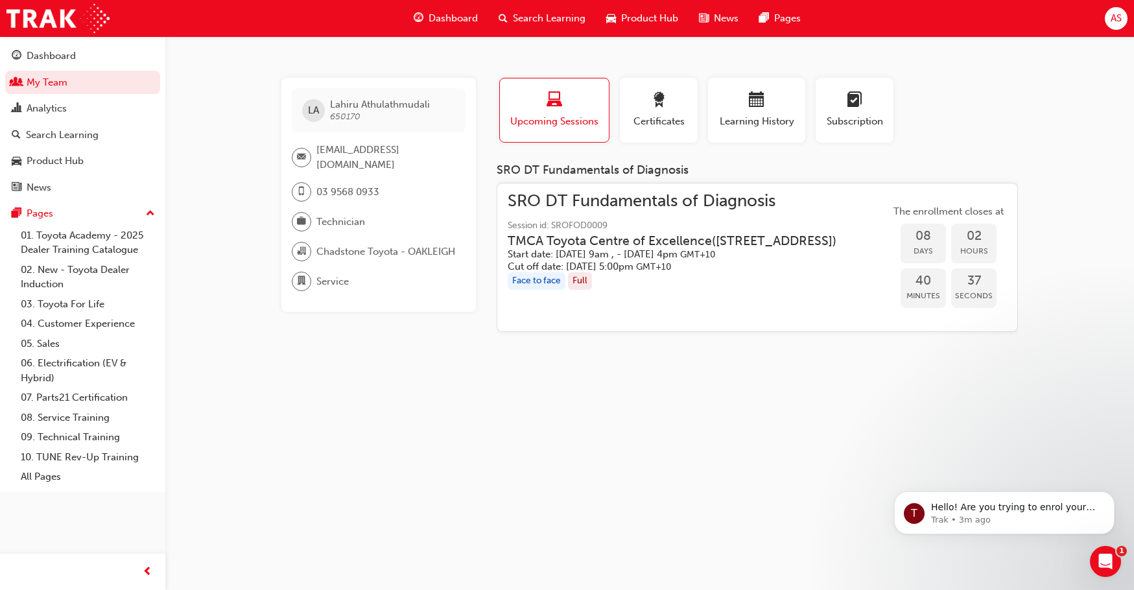
click at [836, 248] on h3 "TMCA Toyota Centre of Excellence ( [STREET_ADDRESS] )" at bounding box center [671, 240] width 329 height 15
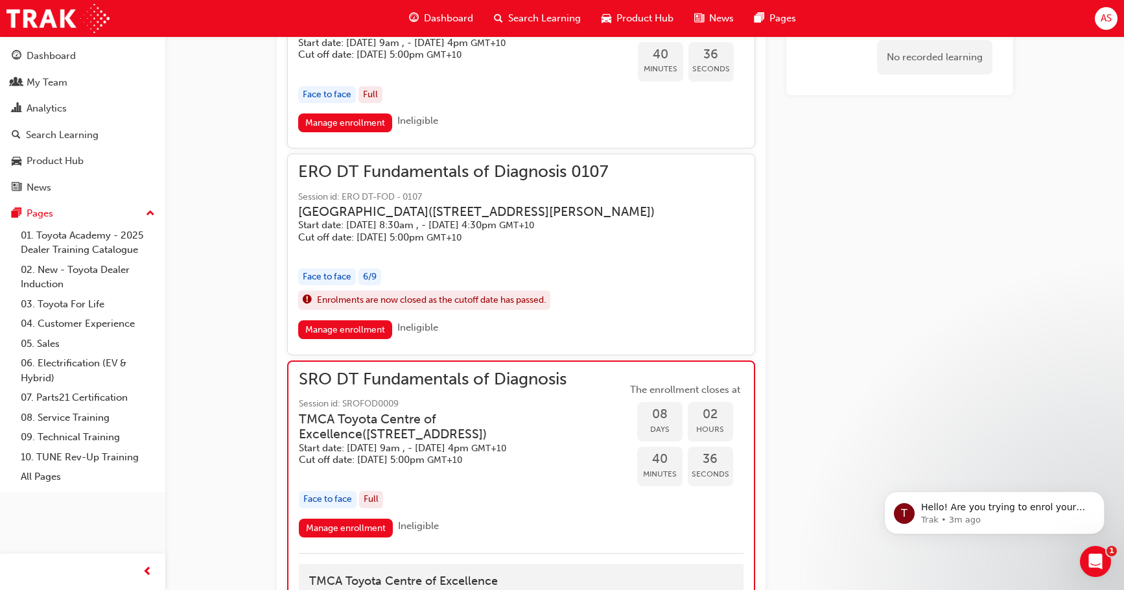
scroll to position [1116, 0]
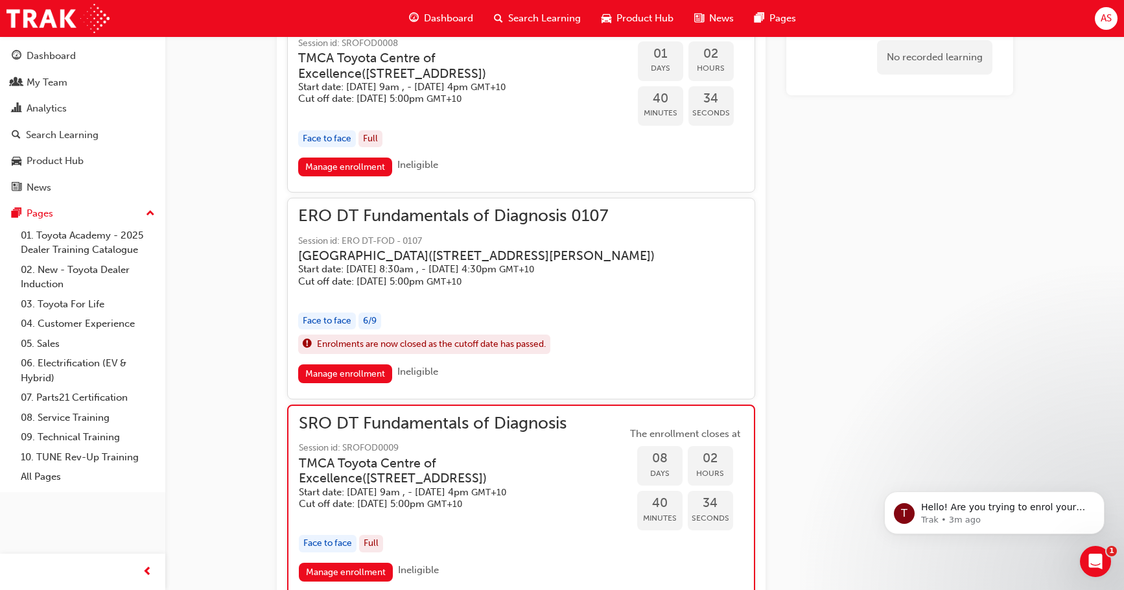
click at [374, 330] on div "6 / 9" at bounding box center [369, 320] width 23 height 17
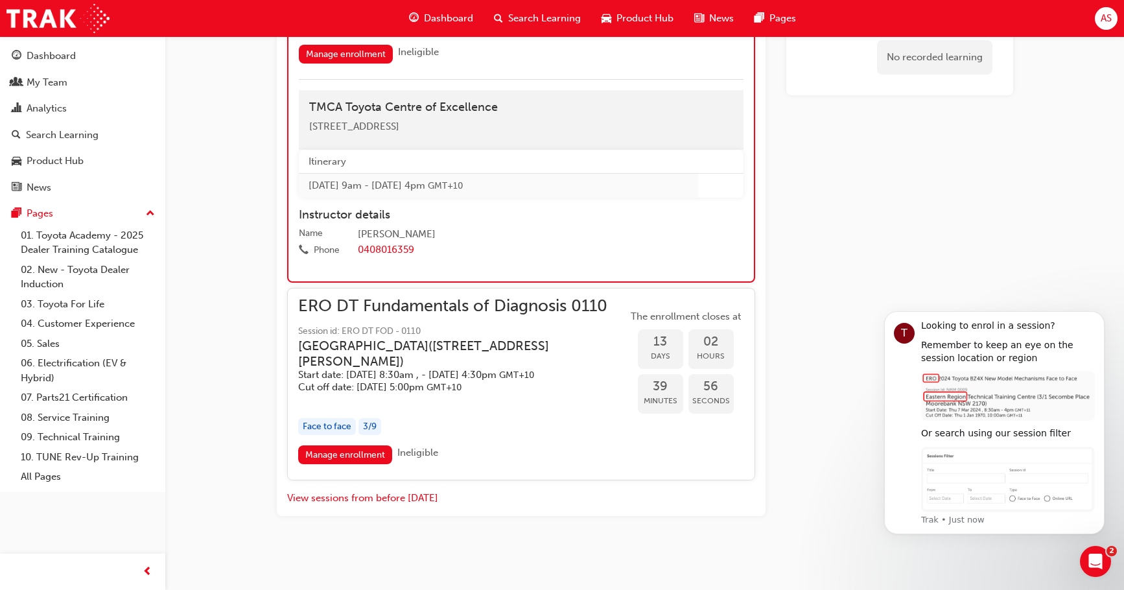
scroll to position [1897, 0]
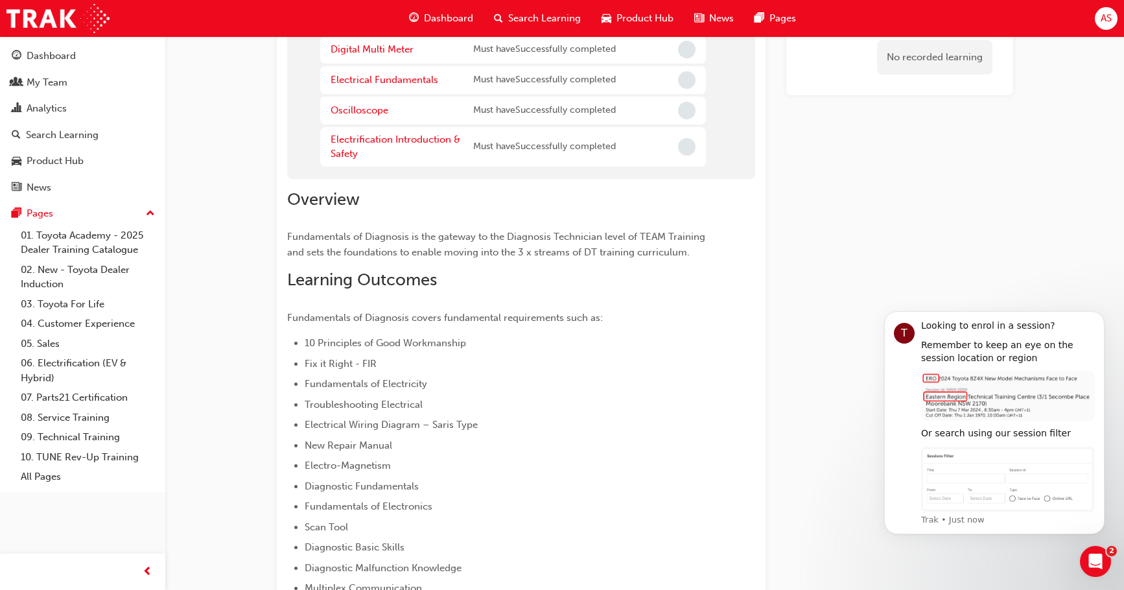
scroll to position [0, 0]
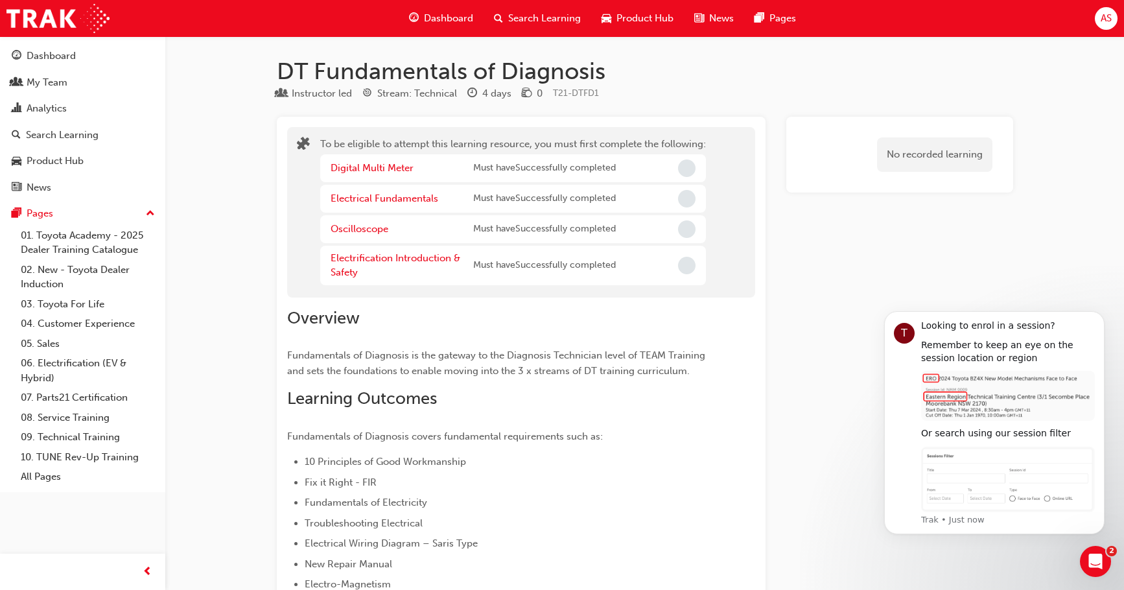
click at [601, 476] on li "Fix it Right - FIR" at bounding box center [507, 482] width 404 height 16
